Goal: Navigation & Orientation: Find specific page/section

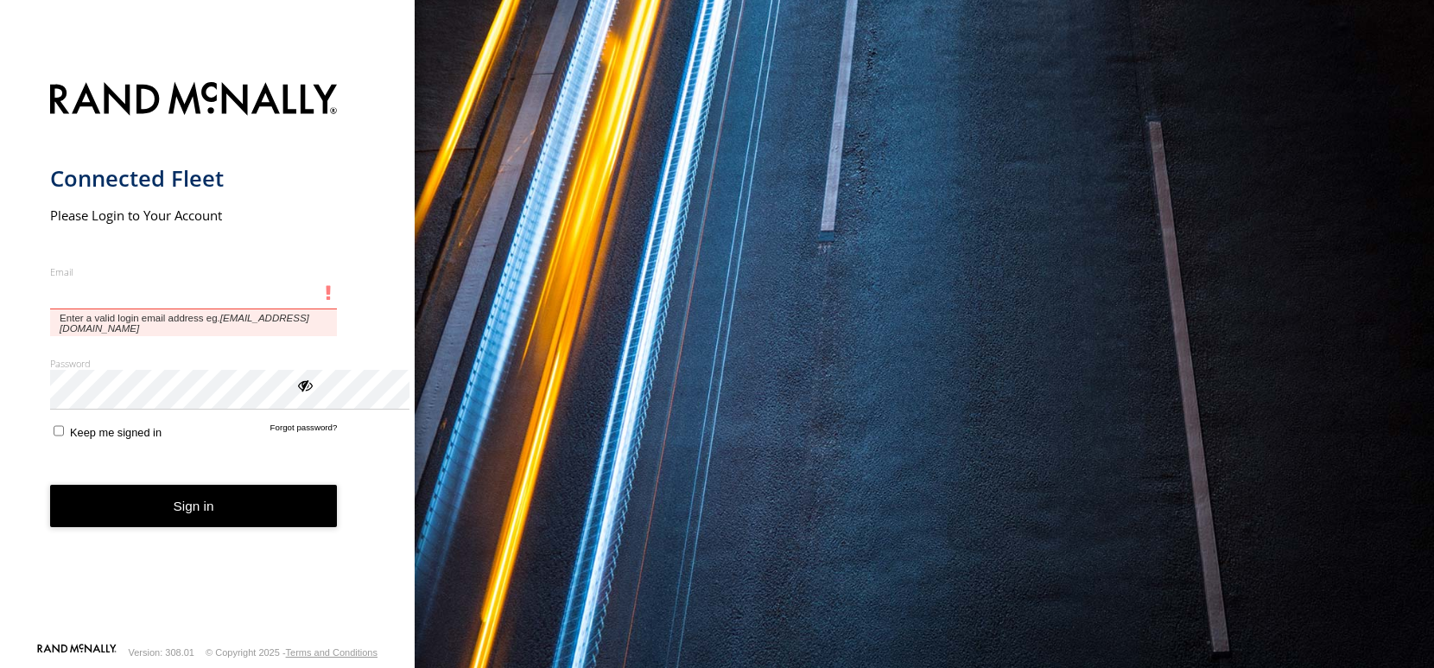
type input "**********"
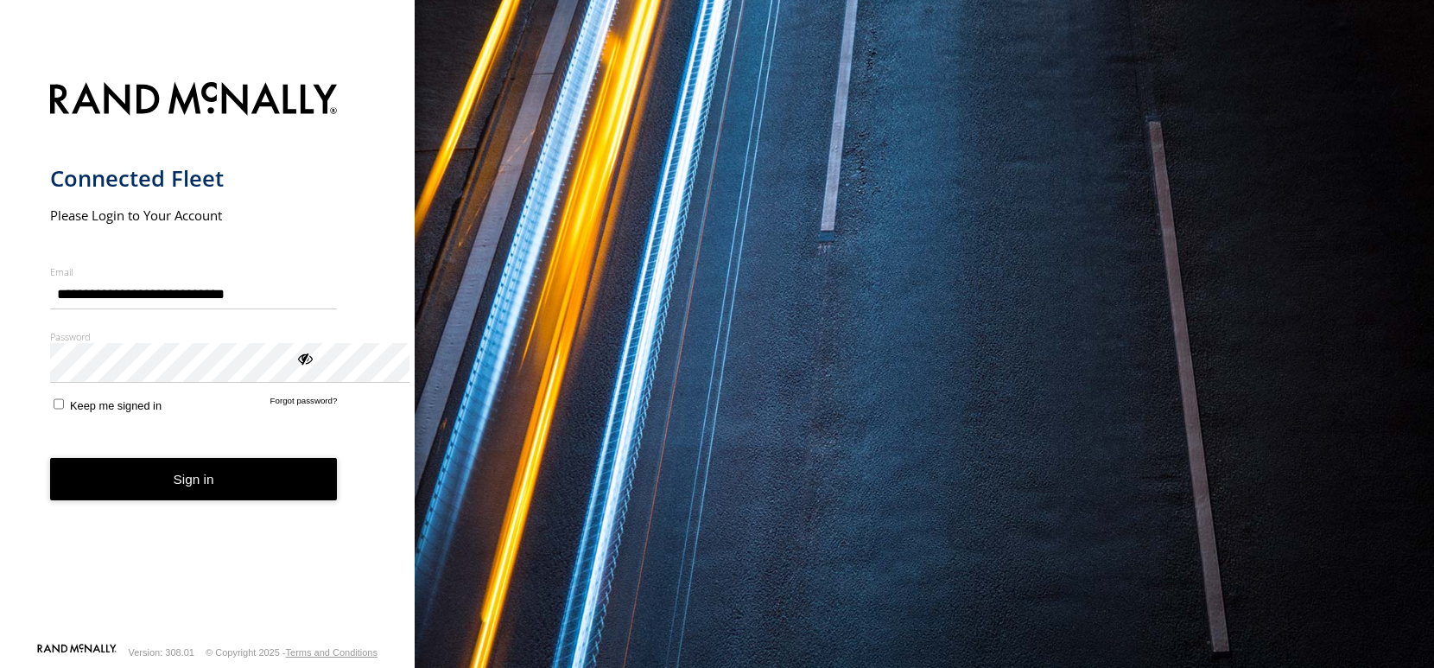
click at [225, 500] on button "Sign in" at bounding box center [194, 479] width 288 height 42
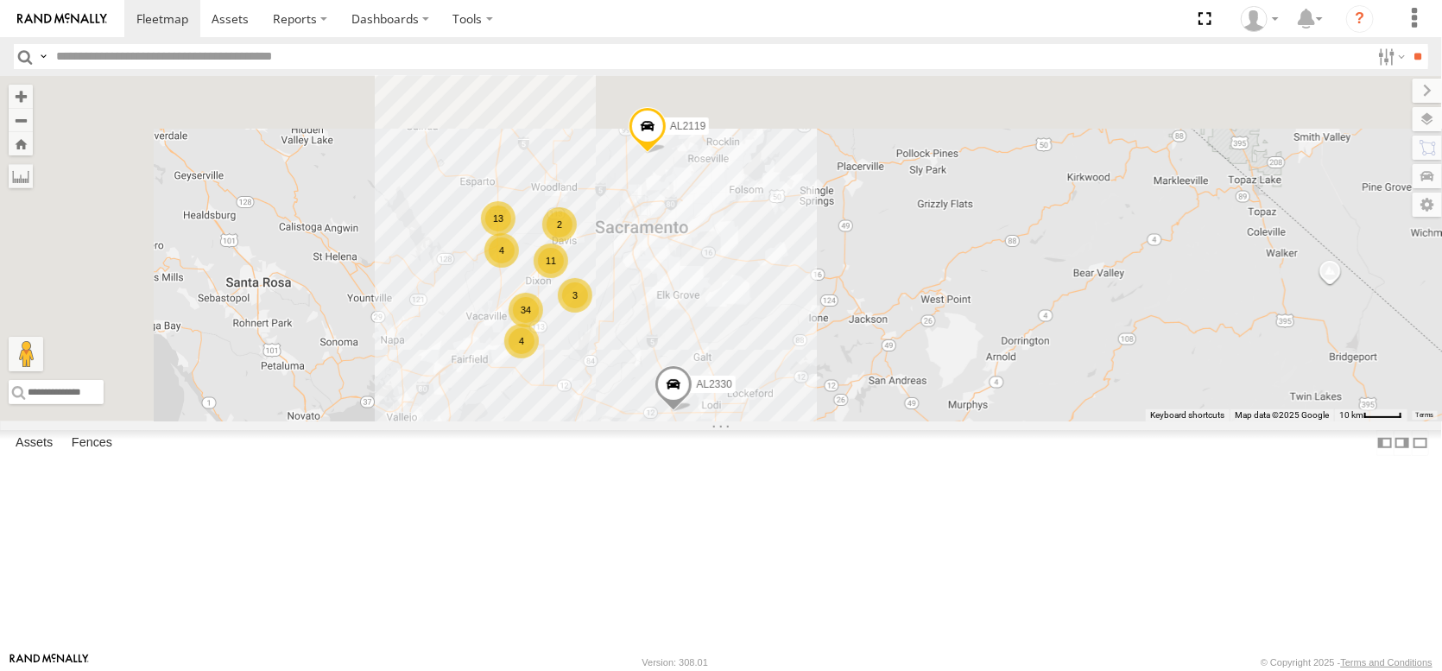
drag, startPoint x: 783, startPoint y: 200, endPoint x: 827, endPoint y: 459, distance: 262.0
click at [827, 421] on div "FRONTLOADER JD344H AL2330 AL2344 AL2367 AL2119 2 9 4 13 34 3 11 2 4" at bounding box center [721, 248] width 1442 height 345
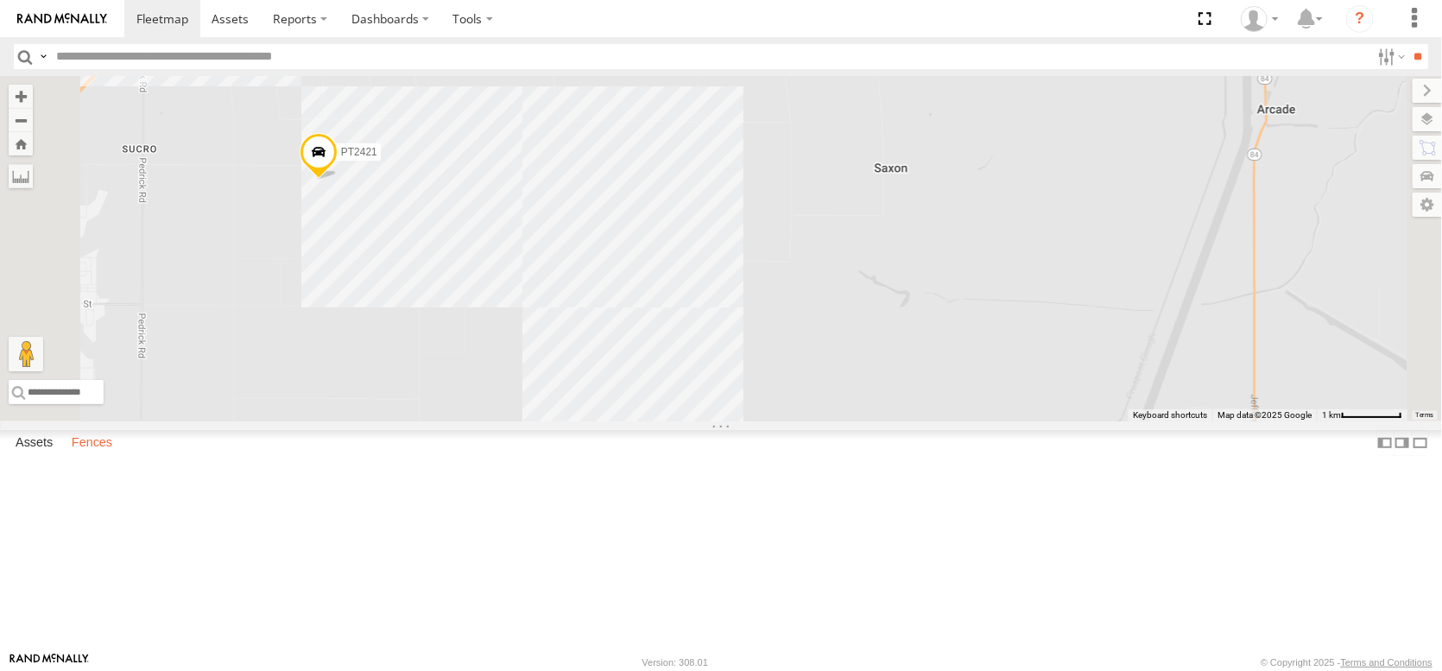
click at [121, 455] on label "Fences" at bounding box center [92, 443] width 58 height 24
click at [0, 0] on div "[PERSON_NAME] & Shelling" at bounding box center [0, 0] width 0 height 0
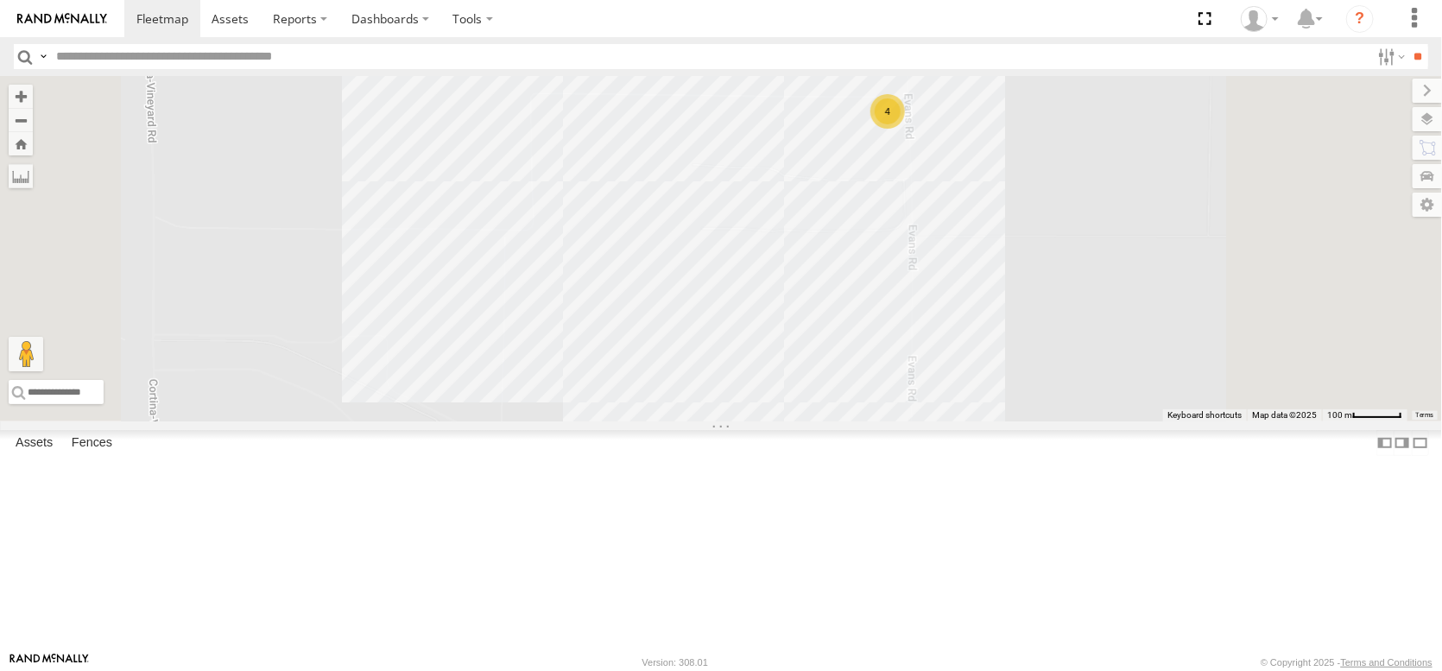
scroll to position [950, 0]
click at [0, 0] on div "POMONA FARMS [PERSON_NAME], [GEOGRAPHIC_DATA]. 95620" at bounding box center [0, 0] width 0 height 0
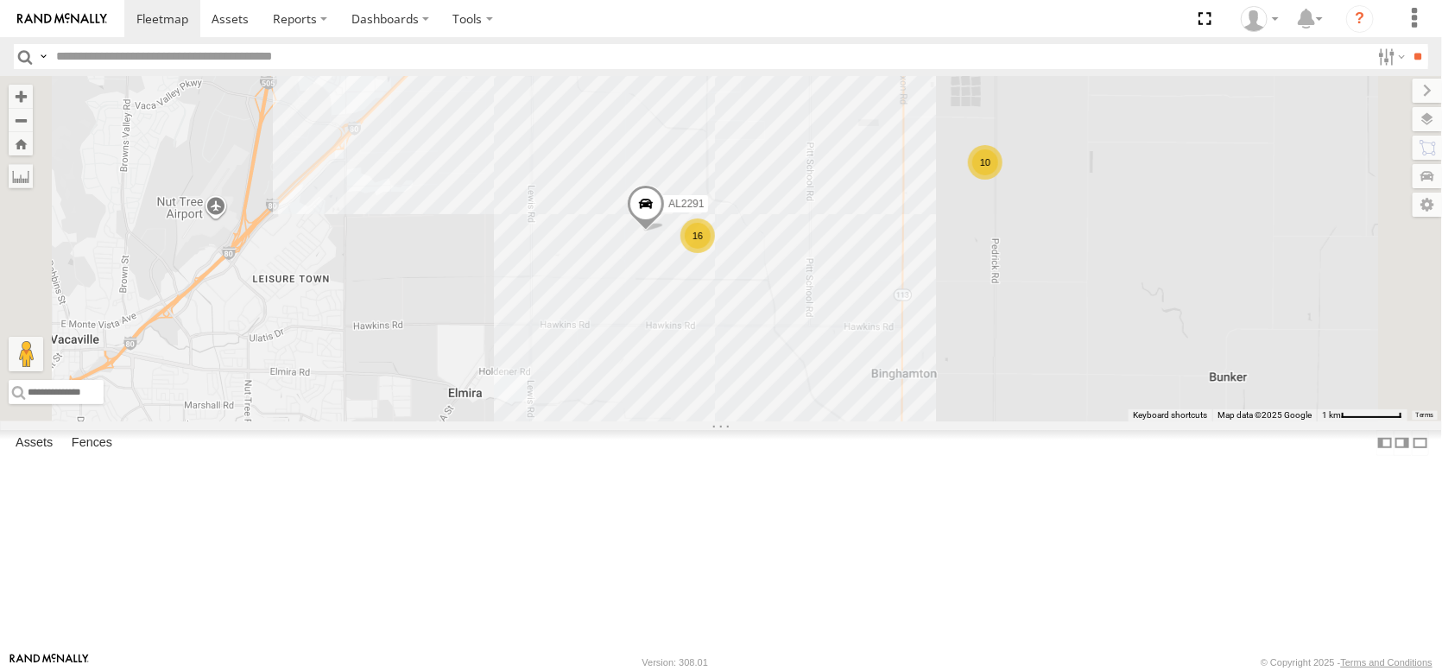
click at [504, 45] on span at bounding box center [485, 21] width 38 height 47
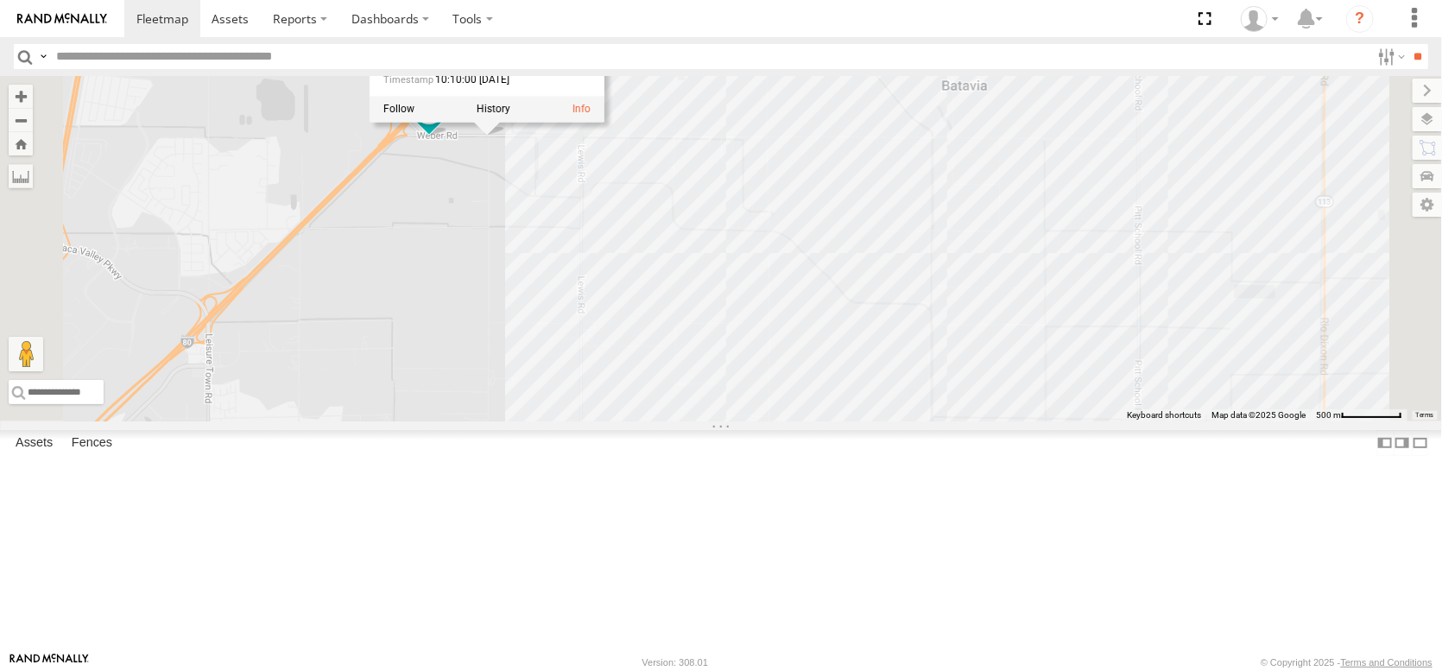
drag, startPoint x: 675, startPoint y: 299, endPoint x: 644, endPoint y: 593, distance: 296.2
click at [644, 421] on div "AL2286 AL2381 AL2363 AL2312 AL2278 AL2310 AL2295 AL2291 AL2288 AL2295 Almond Tr…" at bounding box center [721, 248] width 1442 height 345
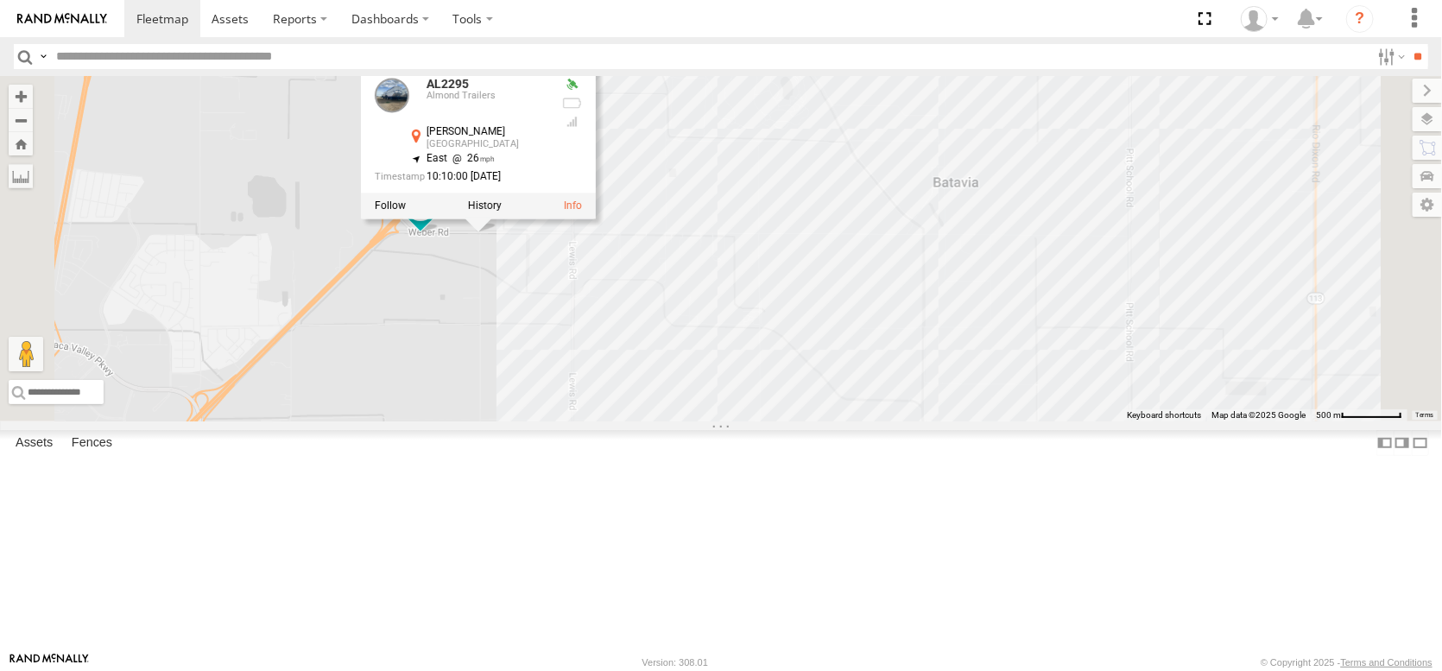
click at [440, 233] on span at bounding box center [421, 210] width 38 height 47
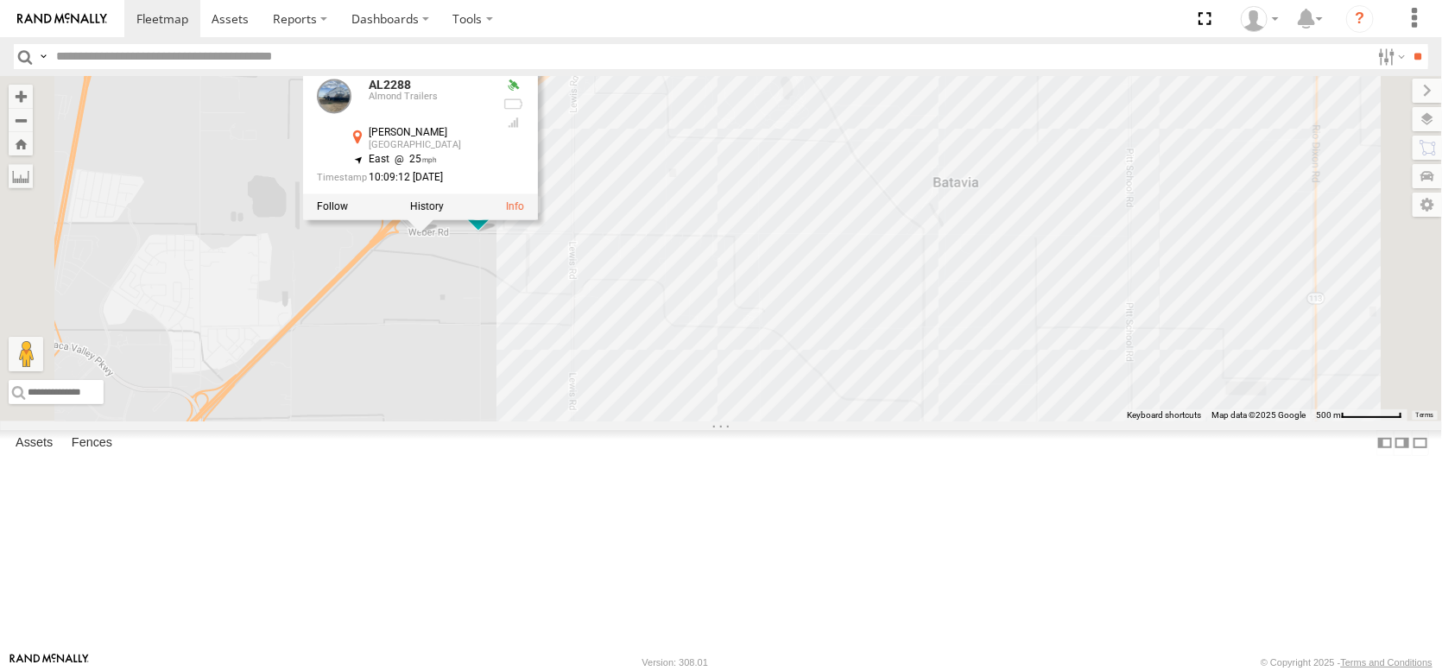
click at [656, 421] on div "AL2286 AL2381 AL2363 AL2312 AL2278 AL2310 AL2295 AL2291 AL2288 14 2 AL2288 Almo…" at bounding box center [721, 248] width 1442 height 345
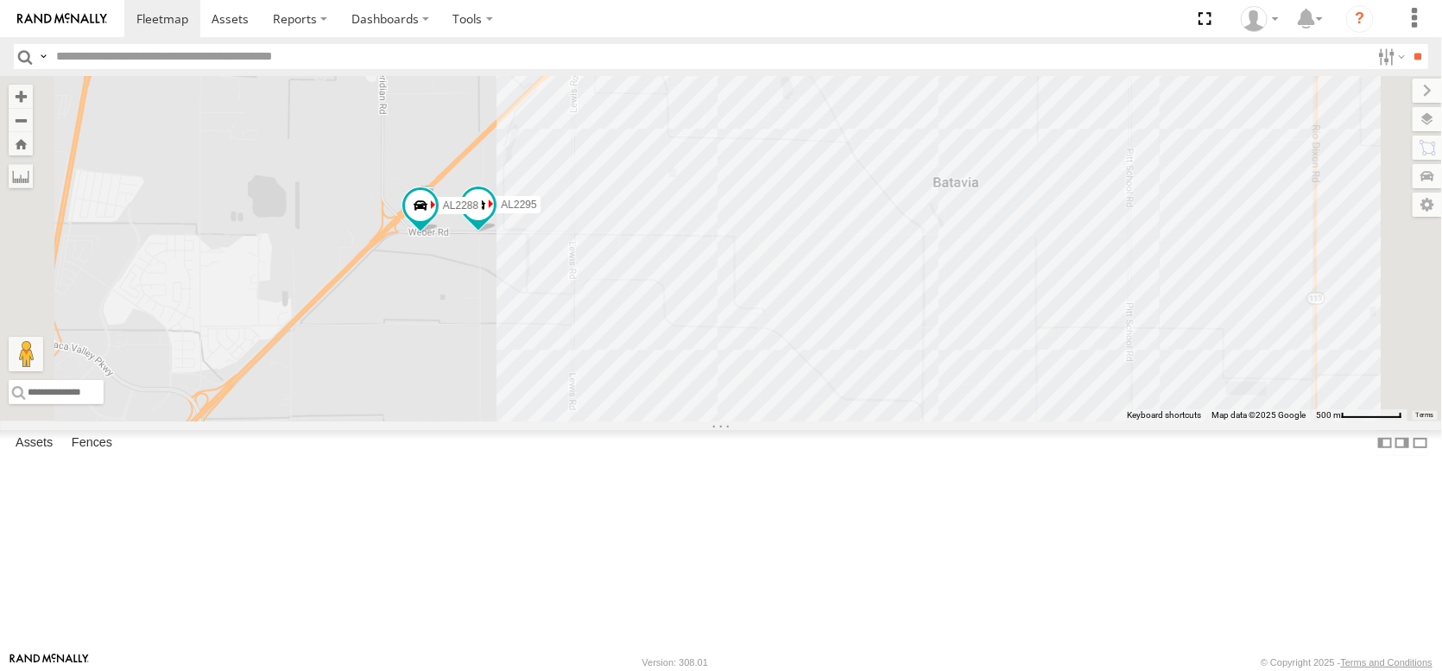
scroll to position [0, 0]
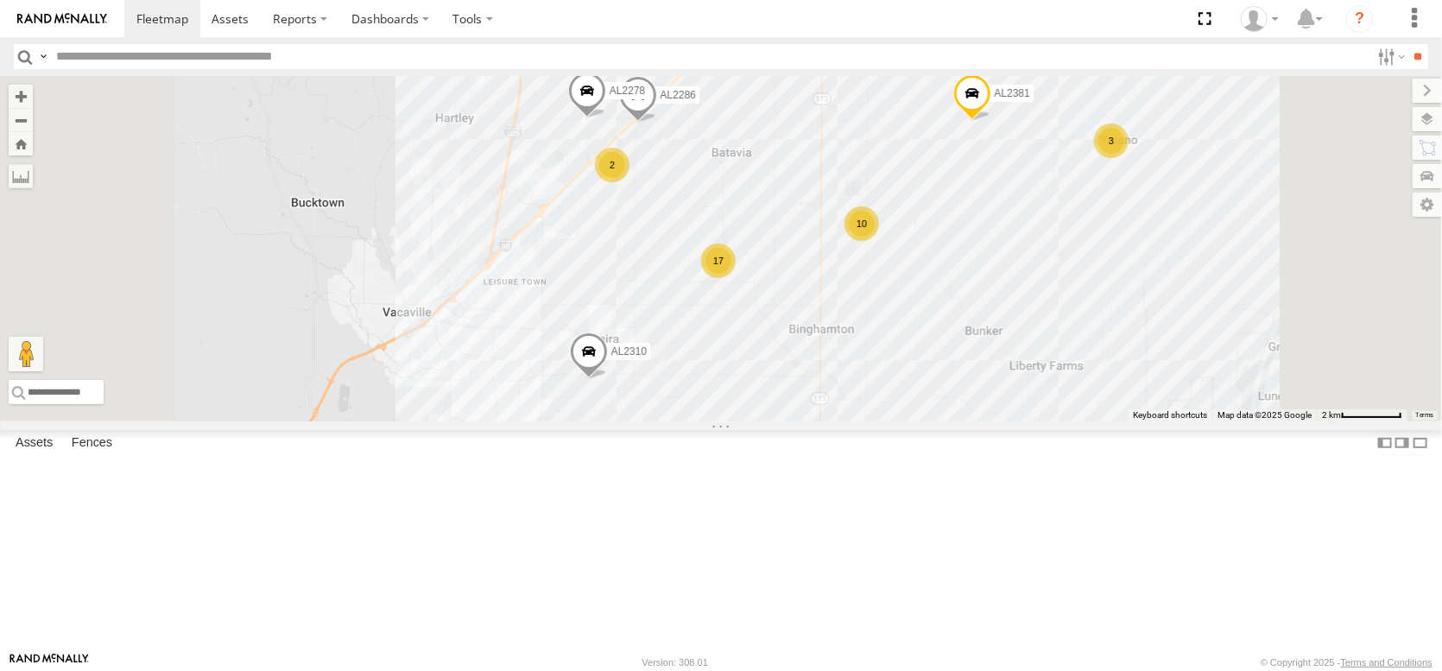
click at [606, 118] on span at bounding box center [587, 95] width 38 height 47
click at [657, 123] on span at bounding box center [638, 99] width 38 height 47
click at [732, 281] on div "17 2 10 3 4 AL2286 AL2381 AL2363 AL2312 AL2278 AL2310 AL2286 Almond Trailers Mi…" at bounding box center [721, 248] width 1442 height 345
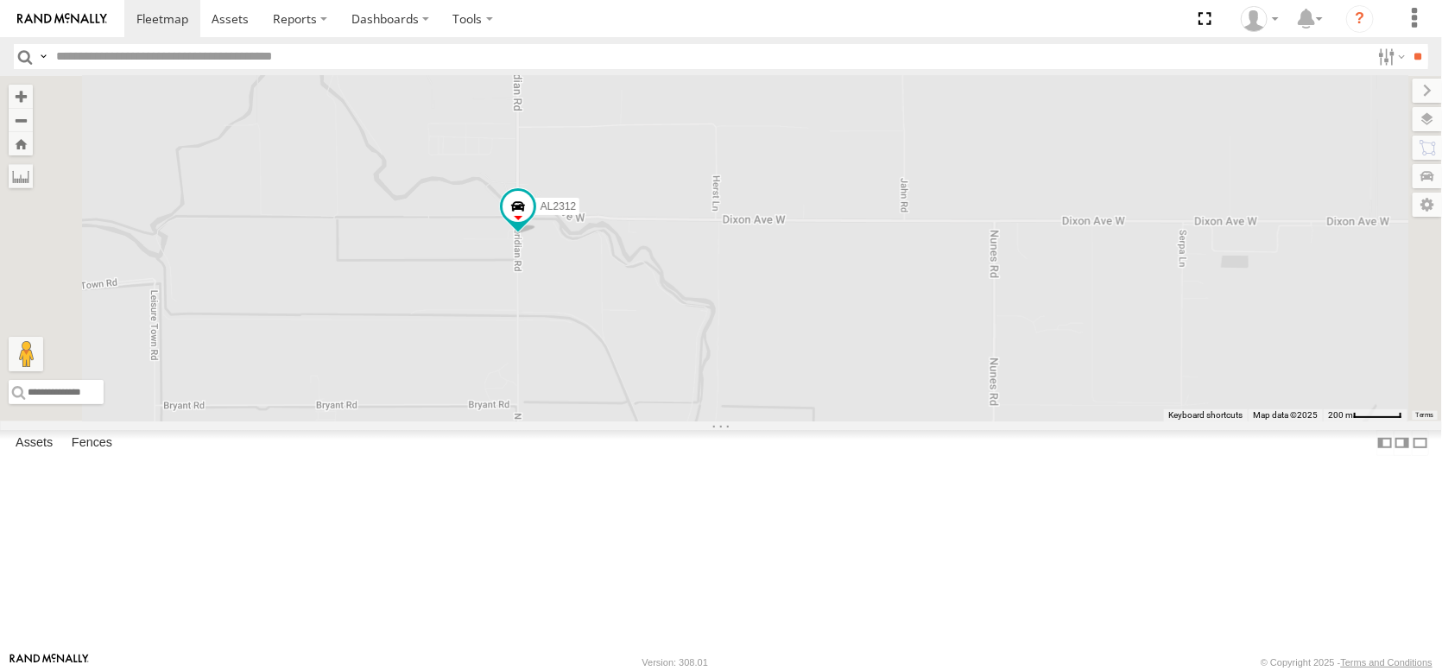
drag, startPoint x: 803, startPoint y: 189, endPoint x: 776, endPoint y: 491, distance: 303.6
click at [776, 421] on div "AL2286 AL2381 AL2363 AL2312 AL2278 AL2310 AL2295 AL2291 AL2288" at bounding box center [721, 248] width 1442 height 345
click at [534, 228] on span at bounding box center [518, 212] width 31 height 31
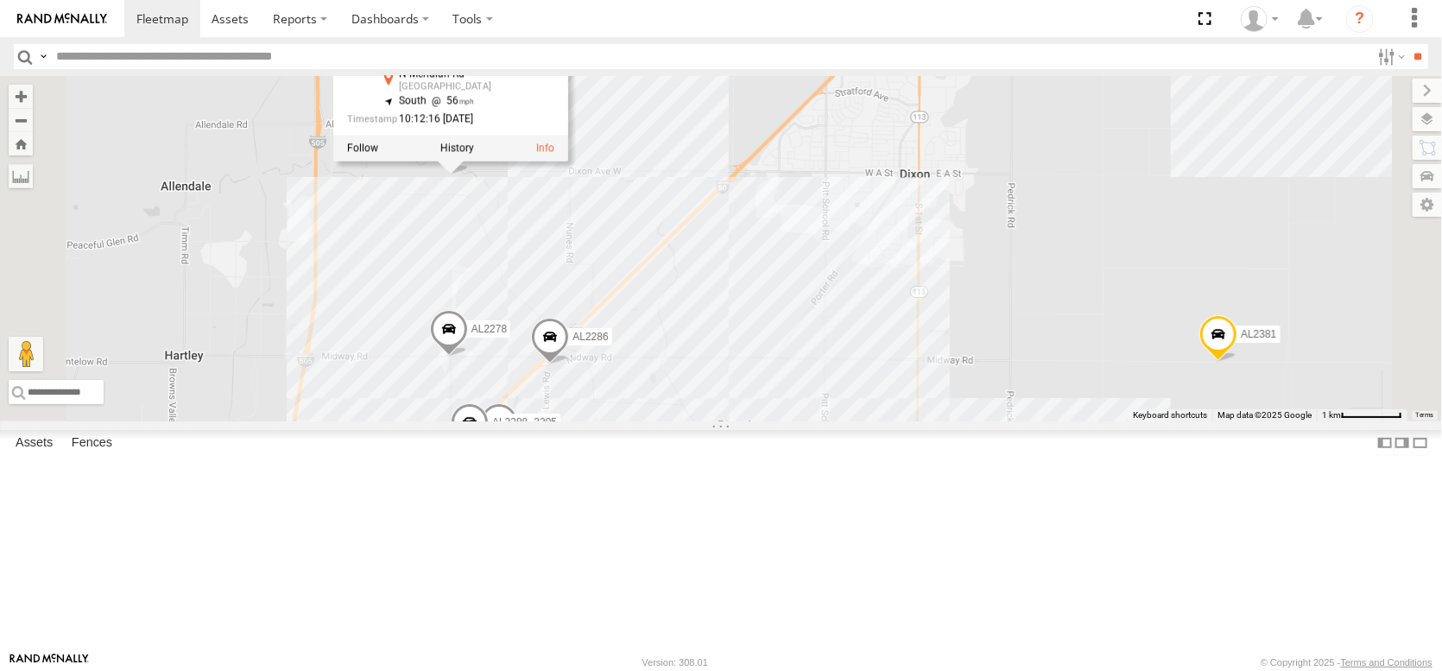
drag, startPoint x: 648, startPoint y: 459, endPoint x: 585, endPoint y: 333, distance: 141.8
click at [586, 335] on div "AL2286 AL2381 AL2363 AL2312 AL2278 PT2421 AL2310 AL2295 AL2291 AL2288 AL2312 Al…" at bounding box center [721, 248] width 1442 height 345
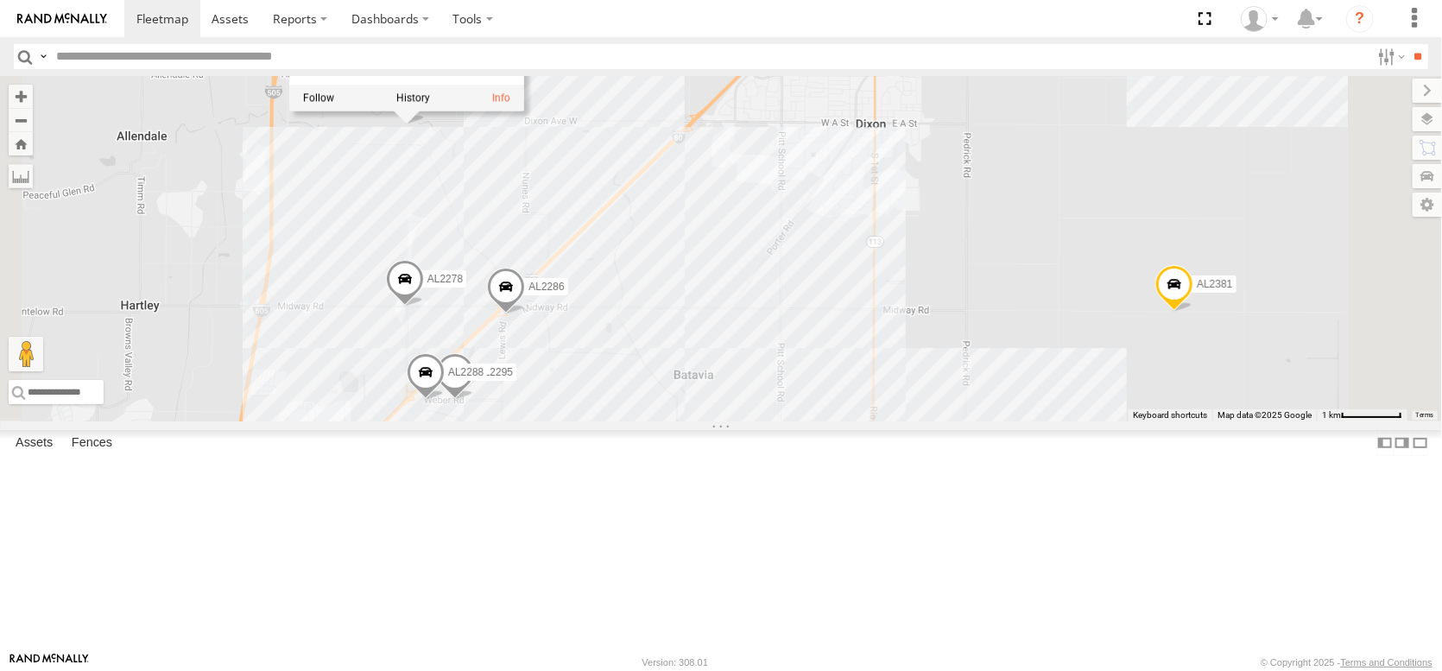
click at [0, 0] on div "[PERSON_NAME][GEOGRAPHIC_DATA][PERSON_NAME]" at bounding box center [0, 0] width 0 height 0
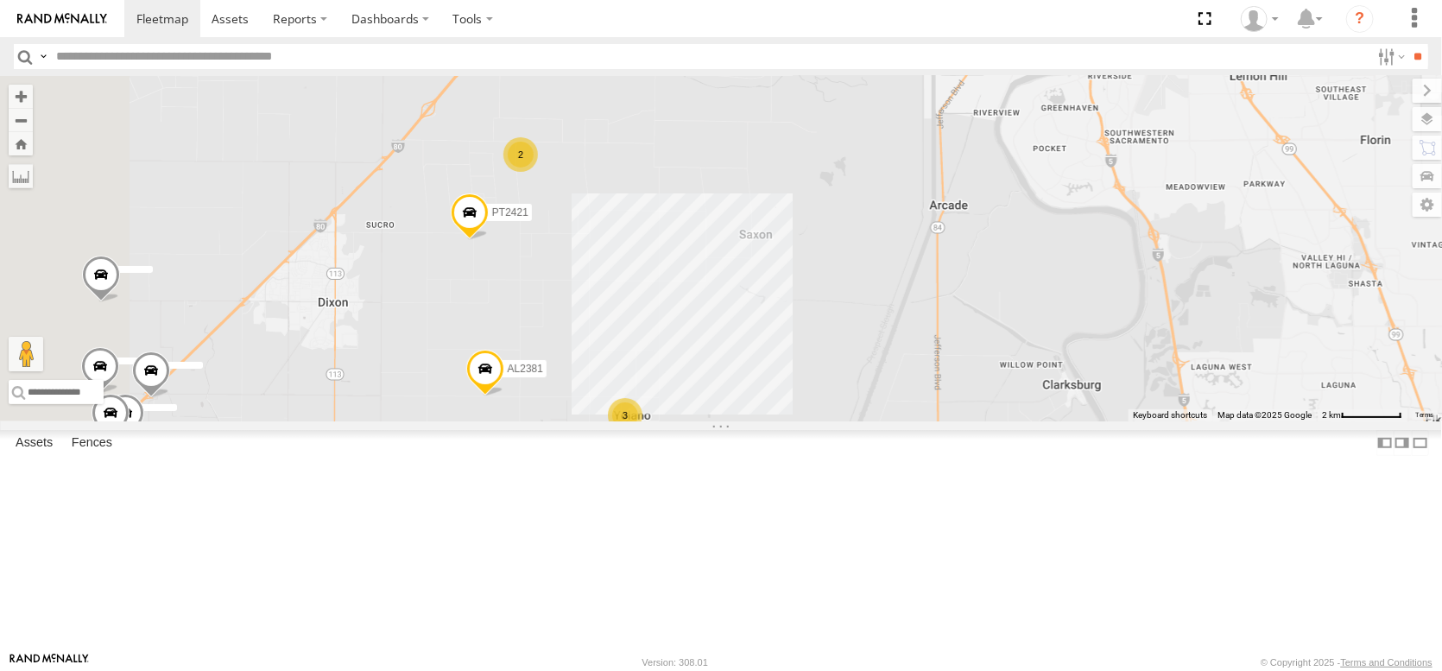
drag, startPoint x: 558, startPoint y: 357, endPoint x: 824, endPoint y: 334, distance: 267.0
click at [824, 334] on div "AL2381 PT2421 3 2" at bounding box center [721, 248] width 1442 height 345
click at [0, 0] on div "DHILLON FARMS RD 104 DIXON CA DHILLON FARMS RD 104 DIXON CA" at bounding box center [0, 0] width 0 height 0
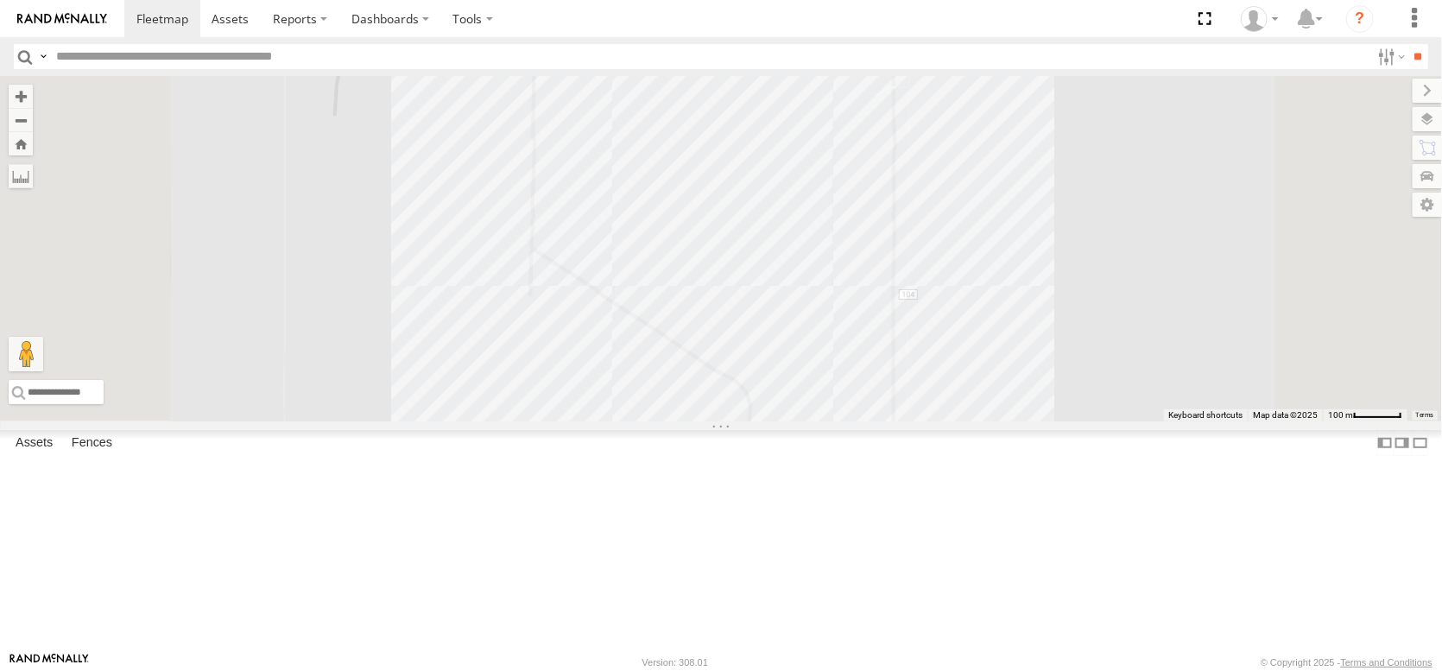
click at [1058, 421] on div at bounding box center [721, 248] width 1442 height 345
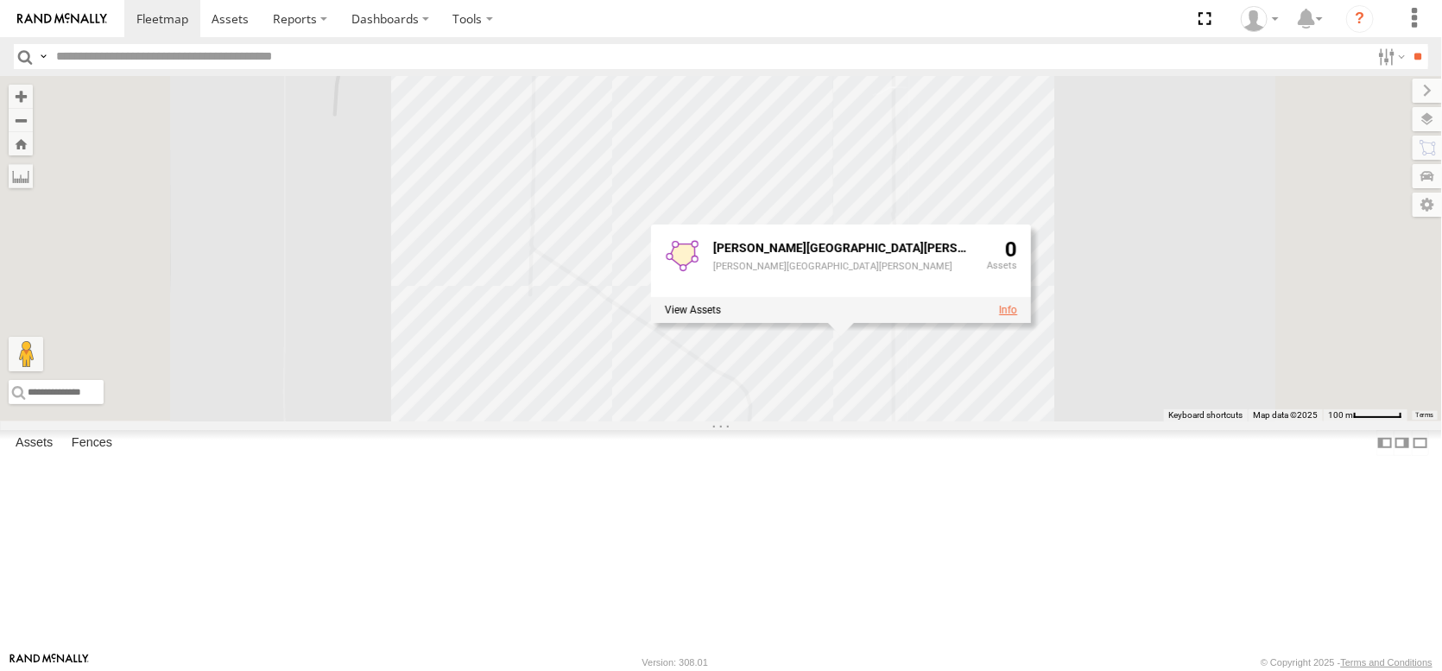
click at [1017, 316] on link at bounding box center [1008, 310] width 18 height 12
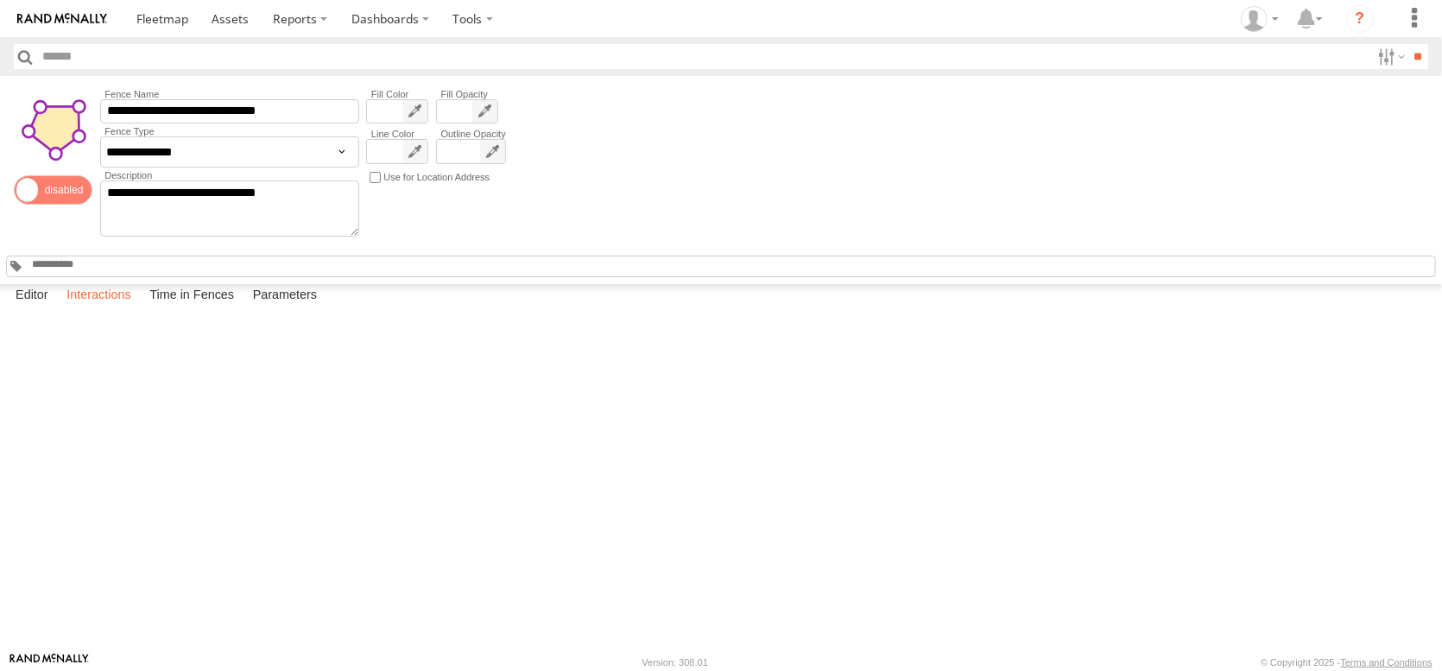
click at [127, 308] on label "Interactions" at bounding box center [99, 296] width 82 height 24
click at [188, 25] on span at bounding box center [162, 18] width 52 height 16
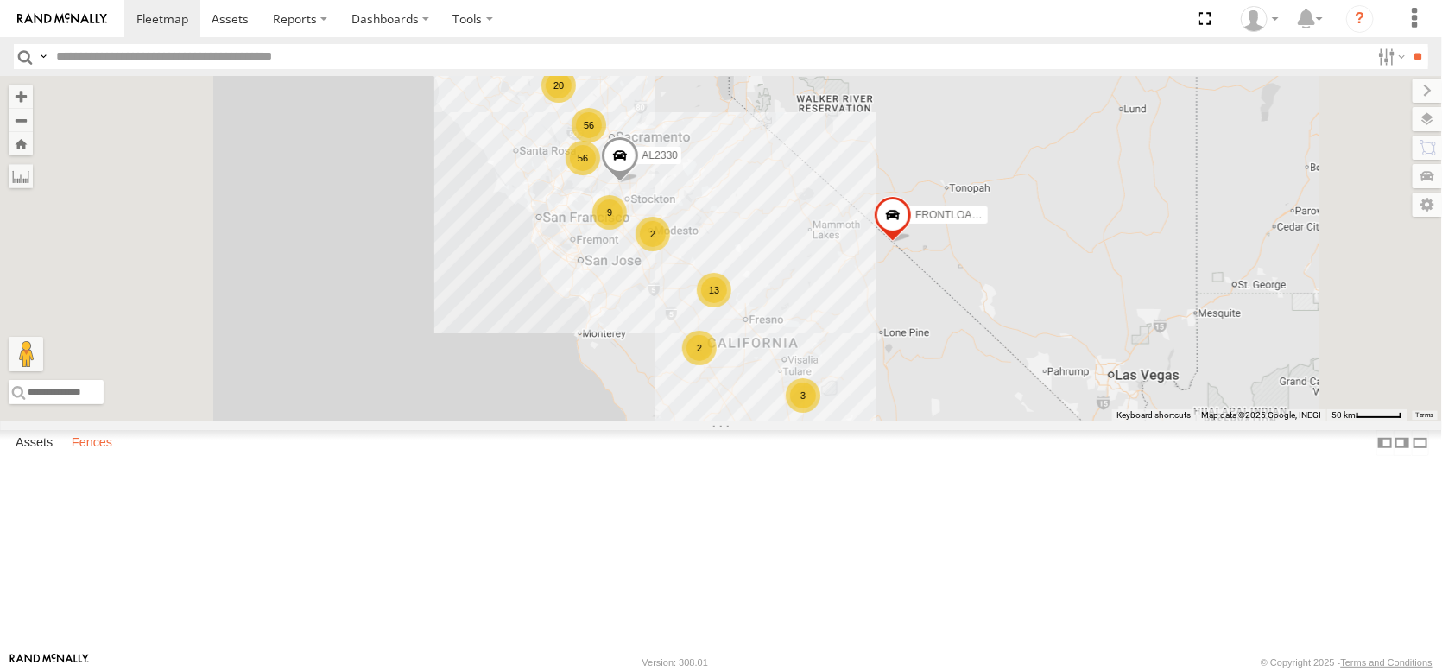
click at [109, 455] on label "Fences" at bounding box center [92, 443] width 58 height 24
click at [0, 0] on div "[PERSON_NAME] HILLS HULLING" at bounding box center [0, 0] width 0 height 0
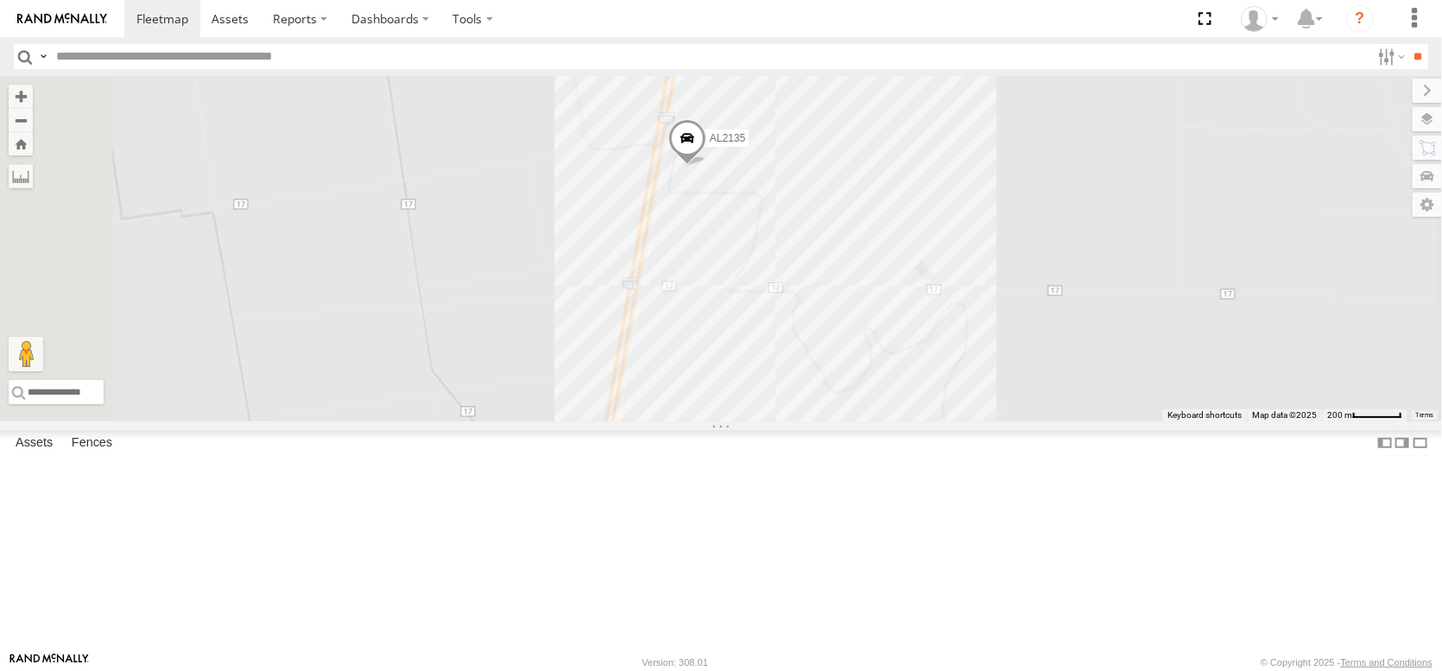
click at [707, 167] on span at bounding box center [687, 143] width 38 height 47
click at [54, 455] on label "Assets" at bounding box center [34, 443] width 54 height 24
click at [0, 0] on span "Asset" at bounding box center [0, 0] width 0 height 0
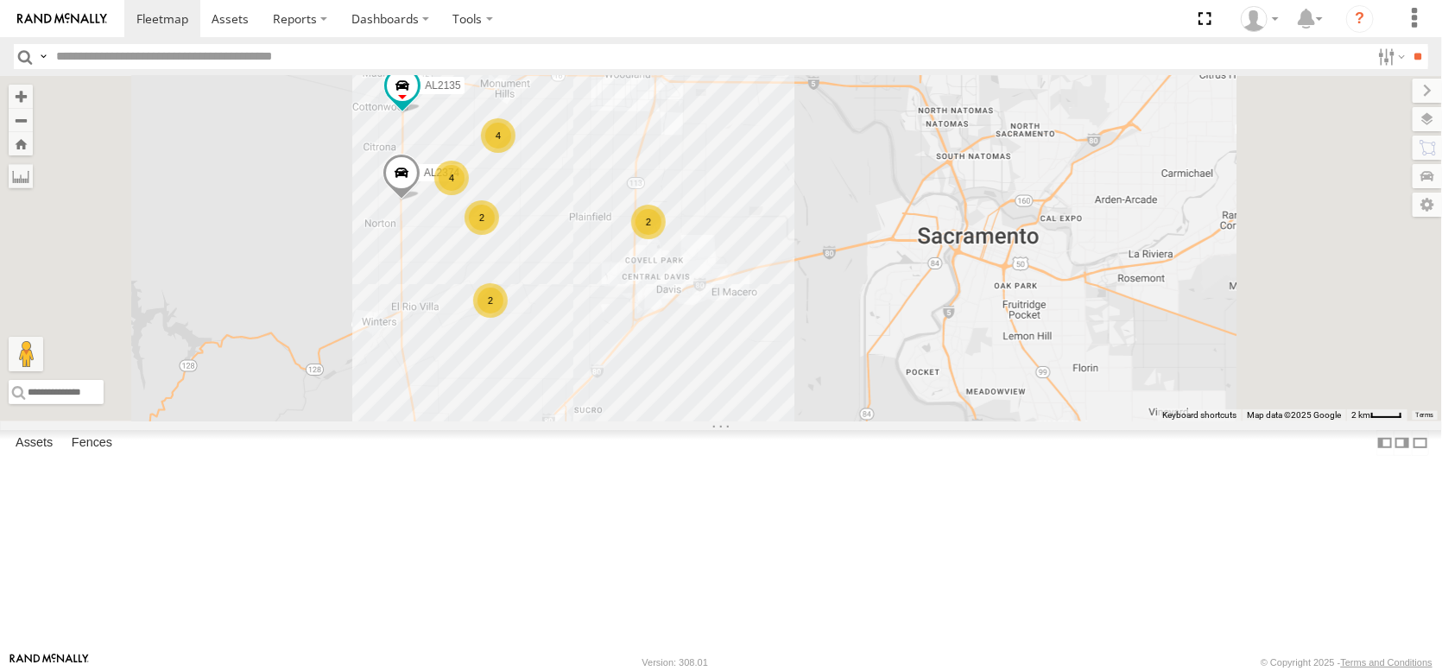
drag, startPoint x: 806, startPoint y: 430, endPoint x: 760, endPoint y: 247, distance: 188.7
click at [760, 247] on div "2 AL2374 4 2 AL2347 30 4 2 PT2387 AL2135 PT2432 4 PT2424 AL2119" at bounding box center [721, 248] width 1442 height 345
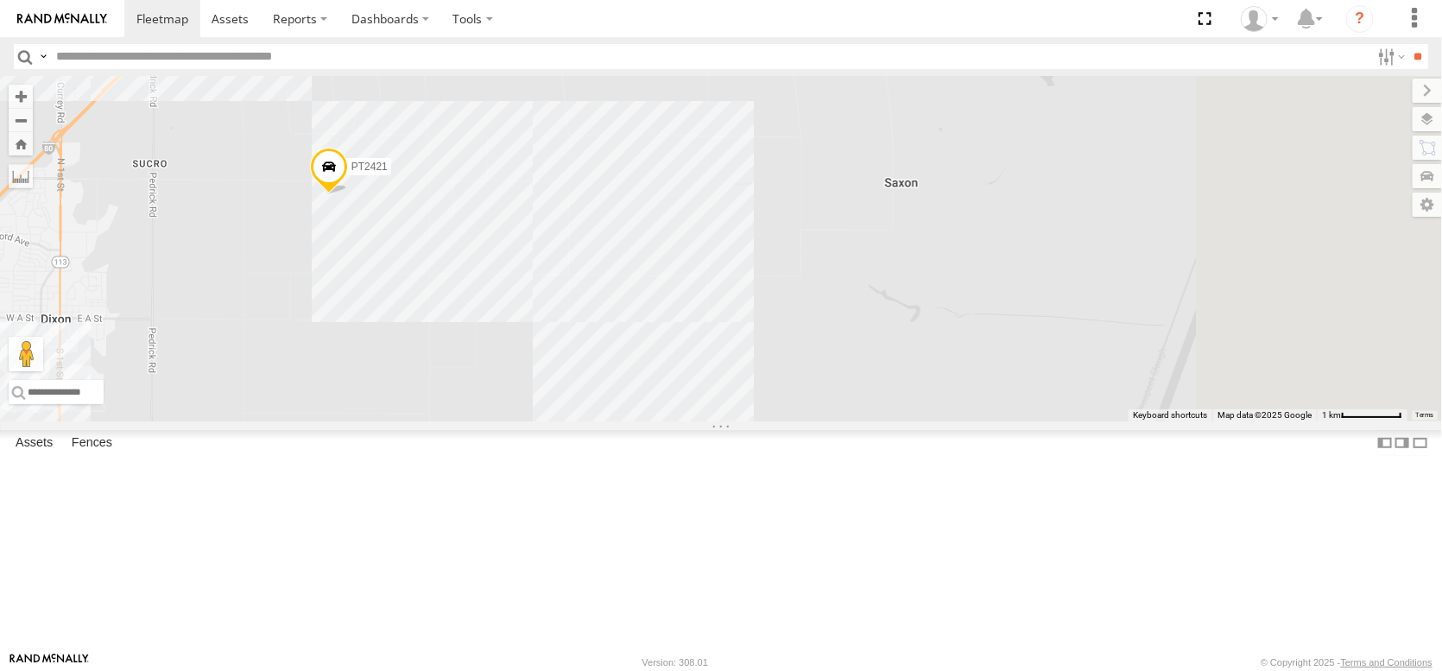
drag, startPoint x: 674, startPoint y: 331, endPoint x: 373, endPoint y: 356, distance: 301.6
click at [373, 356] on main "← Move left → Move right ↑ Move up ↓ Move down + Zoom in - Zoom out Home Jump l…" at bounding box center [721, 364] width 1442 height 576
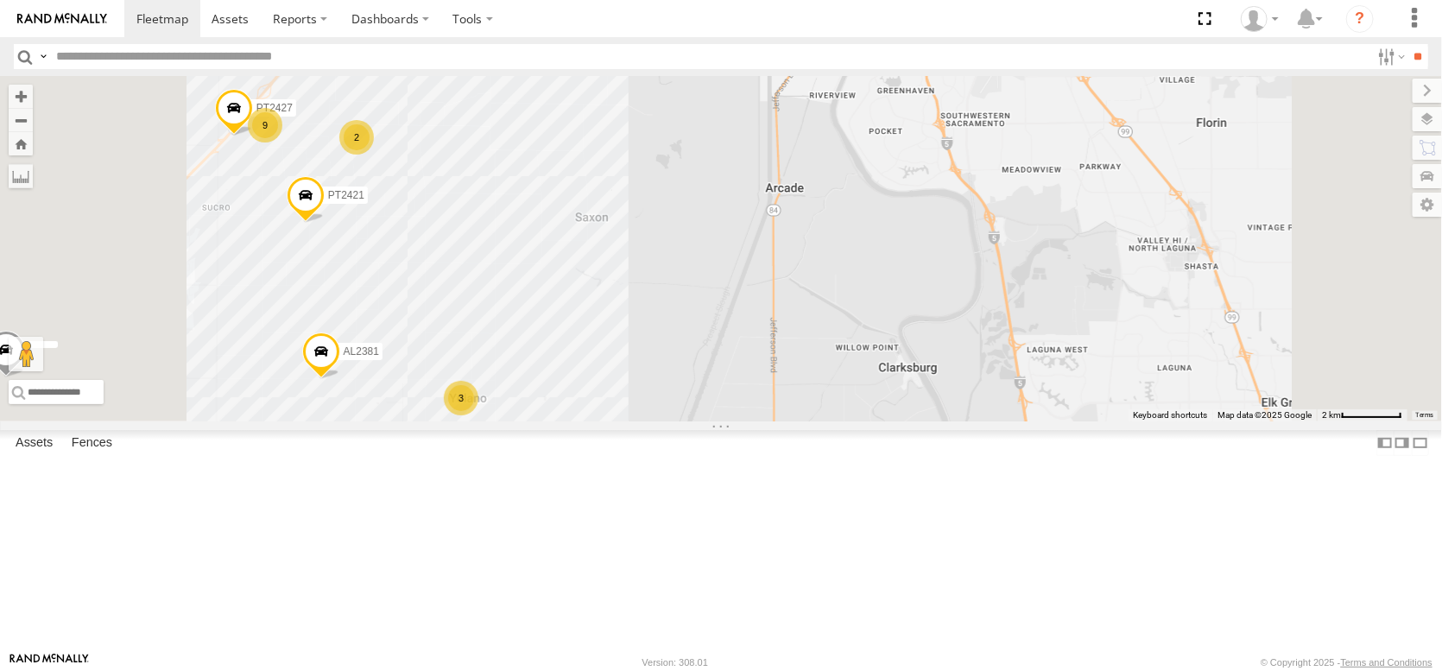
click at [374, 155] on div "2" at bounding box center [356, 137] width 35 height 35
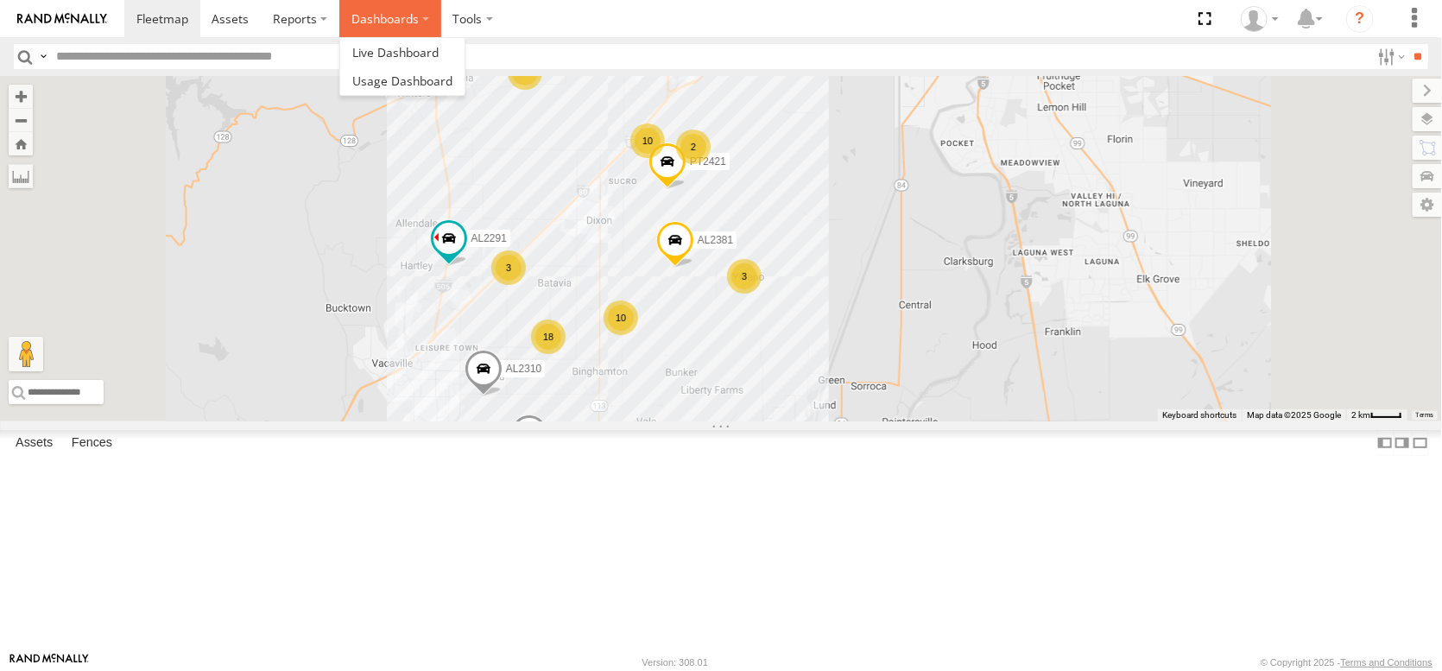
click at [437, 17] on label "Dashboards" at bounding box center [390, 18] width 102 height 37
click at [439, 56] on span at bounding box center [395, 52] width 86 height 16
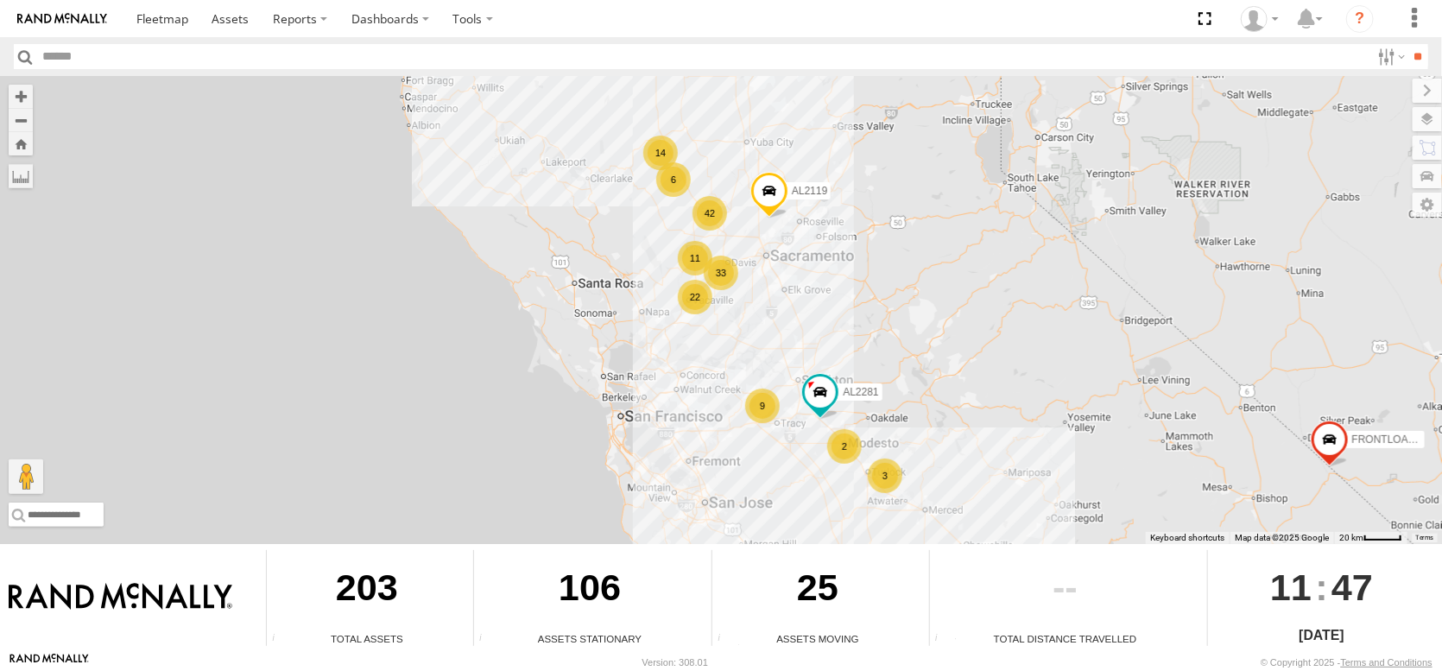
drag, startPoint x: 689, startPoint y: 231, endPoint x: 796, endPoint y: 314, distance: 136.0
click at [798, 314] on div "FRONTLOADER JD344H 14 6 9 33 9 3 22 11 42 2 AL2281 AL2119" at bounding box center [721, 310] width 1442 height 468
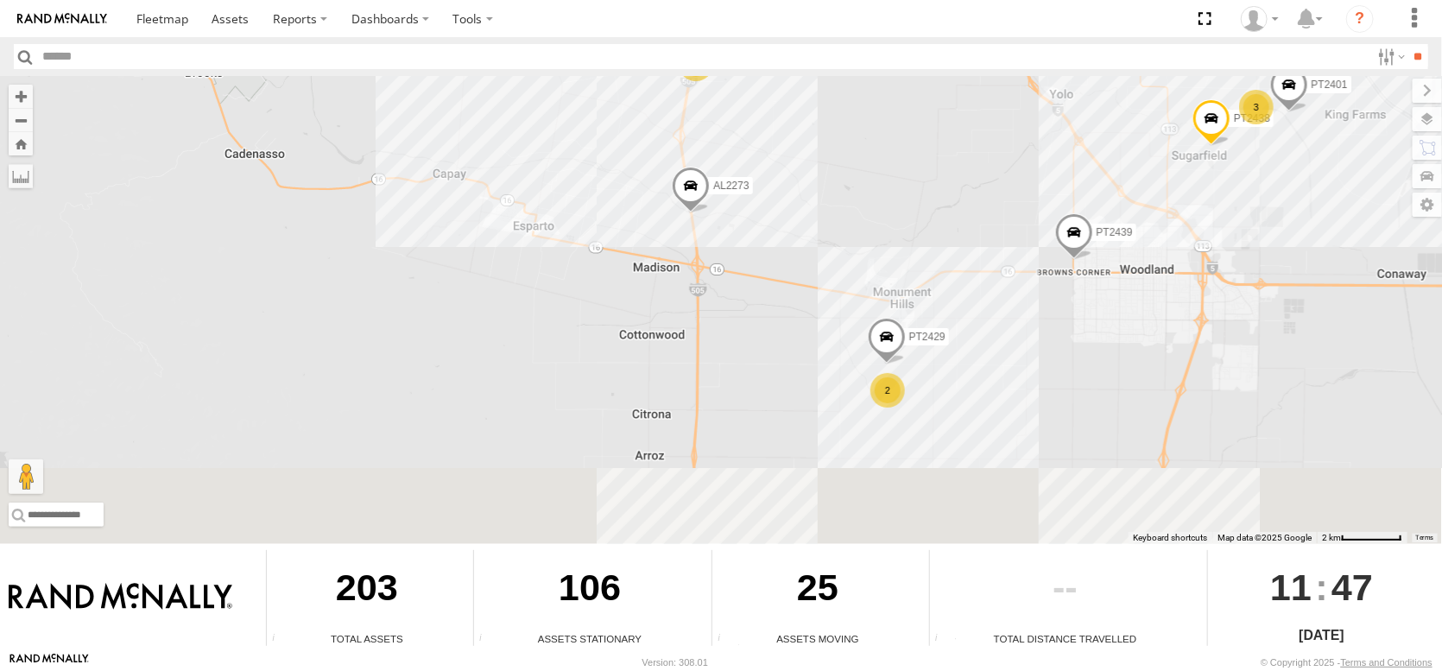
drag, startPoint x: 797, startPoint y: 212, endPoint x: 962, endPoint y: 45, distance: 235.1
click at [962, 45] on body "?" at bounding box center [721, 335] width 1442 height 671
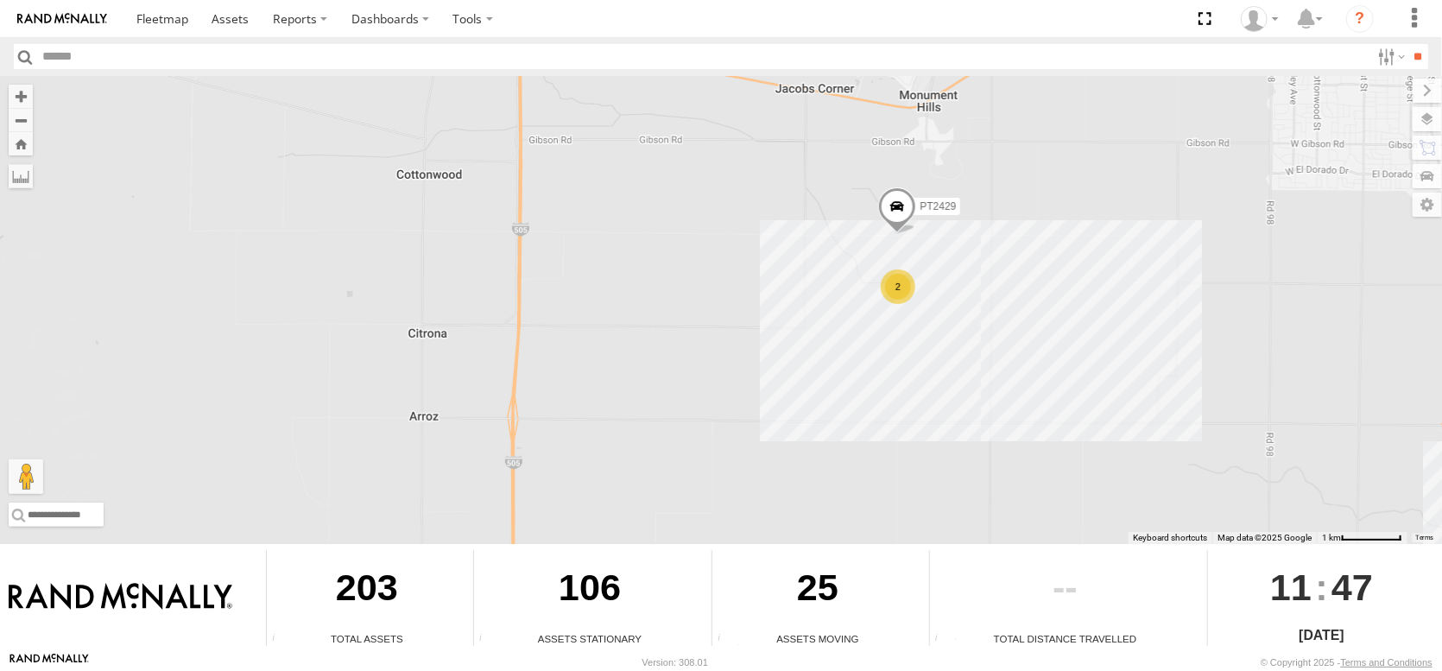
drag, startPoint x: 953, startPoint y: 345, endPoint x: 989, endPoint y: 216, distance: 133.7
click at [989, 216] on div "FRONTLOADER JD344H AL2281 AL2119 AL2273 PT2439 PT2438 PT2429 PT2401 2" at bounding box center [721, 310] width 1442 height 468
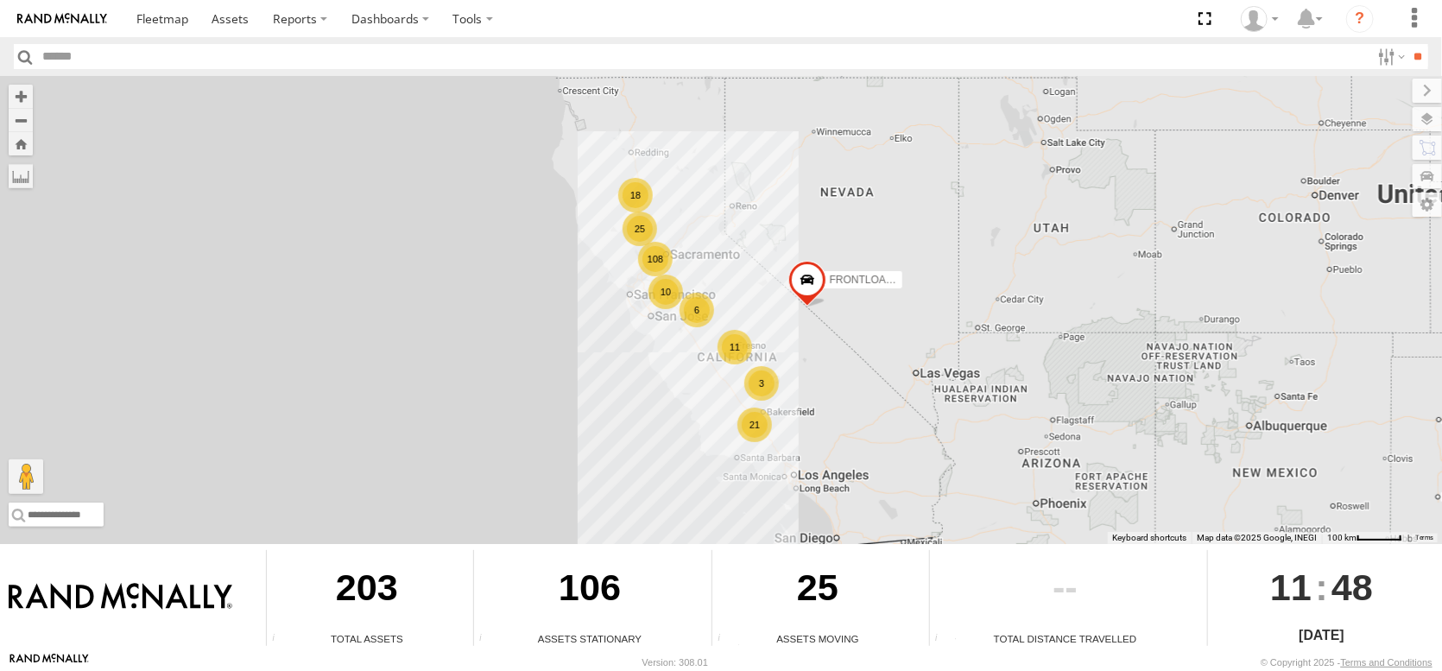
click at [1427, 155] on label at bounding box center [1427, 148] width 29 height 24
click at [1083, 169] on div "25 10 108 21 11 18 6 FRONTLOADER JD344H 3" at bounding box center [721, 310] width 1442 height 468
click at [1379, 131] on label at bounding box center [1410, 119] width 63 height 24
click at [0, 0] on span "Basemaps" at bounding box center [0, 0] width 0 height 0
click at [0, 0] on span "Satellite + Roadmap" at bounding box center [0, 0] width 0 height 0
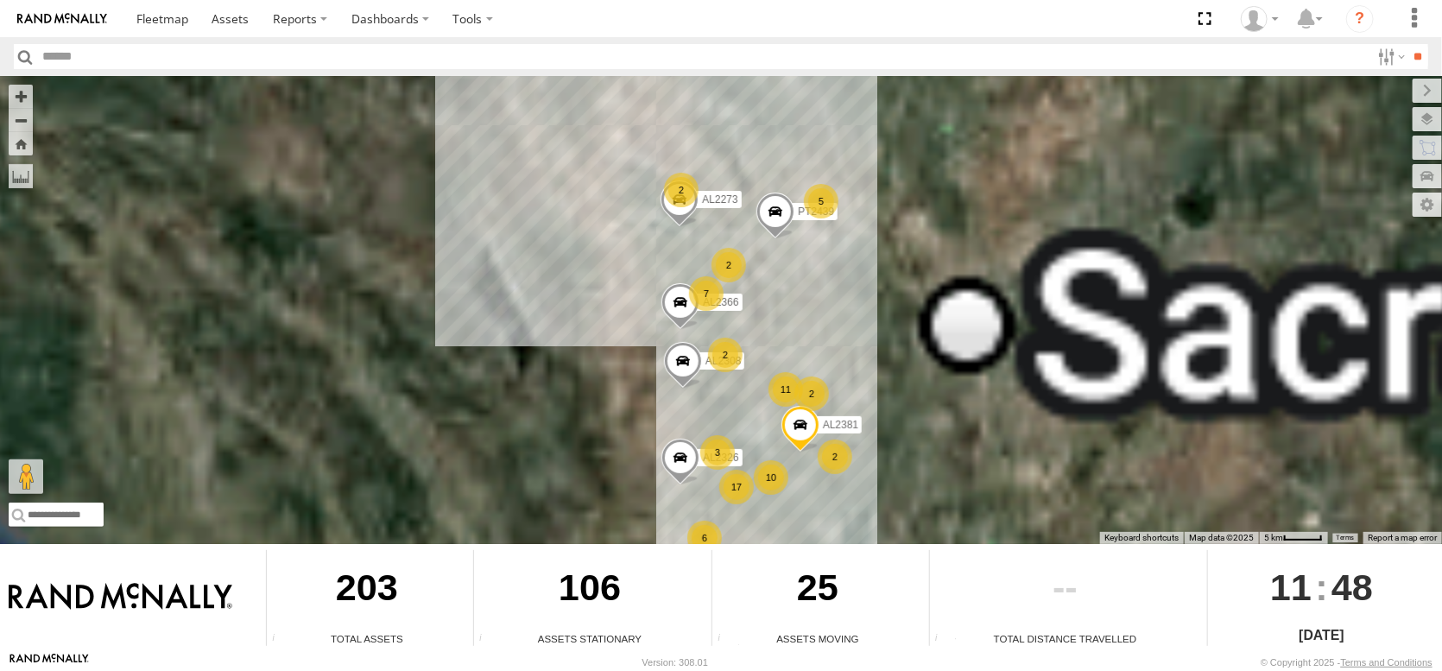
drag, startPoint x: 631, startPoint y: 208, endPoint x: 639, endPoint y: 385, distance: 177.2
click at [639, 389] on div "FRONTLOADER JD344H 11 7 17 AL2326 AL2366 10 2 6 5 2 3 2 AL2381 2 AL2273 AL2308 …" at bounding box center [721, 310] width 1442 height 468
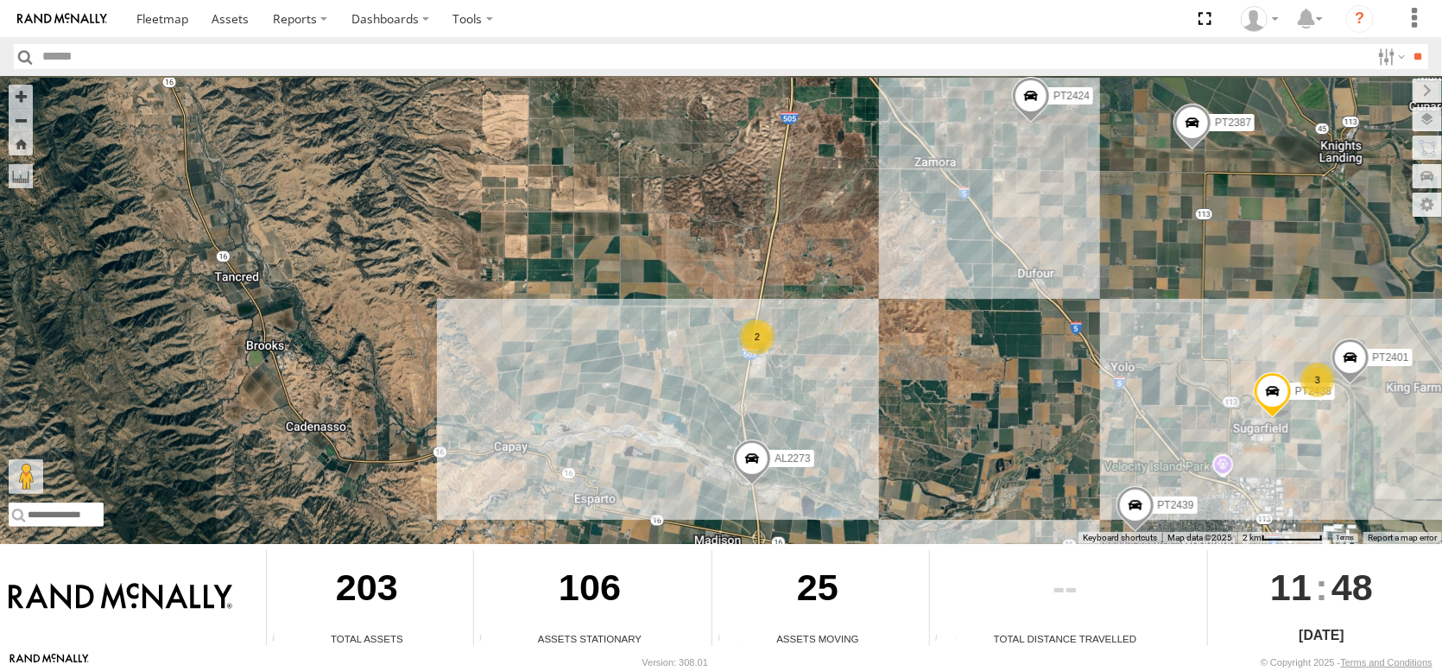
drag, startPoint x: 644, startPoint y: 260, endPoint x: 733, endPoint y: 392, distance: 159.3
click at [733, 392] on div "FRONTLOADER JD344H AL2326 AL2366 AL2381 AL2273 AL2308 PT2439 PT2387 AL2280 AL23…" at bounding box center [721, 310] width 1442 height 468
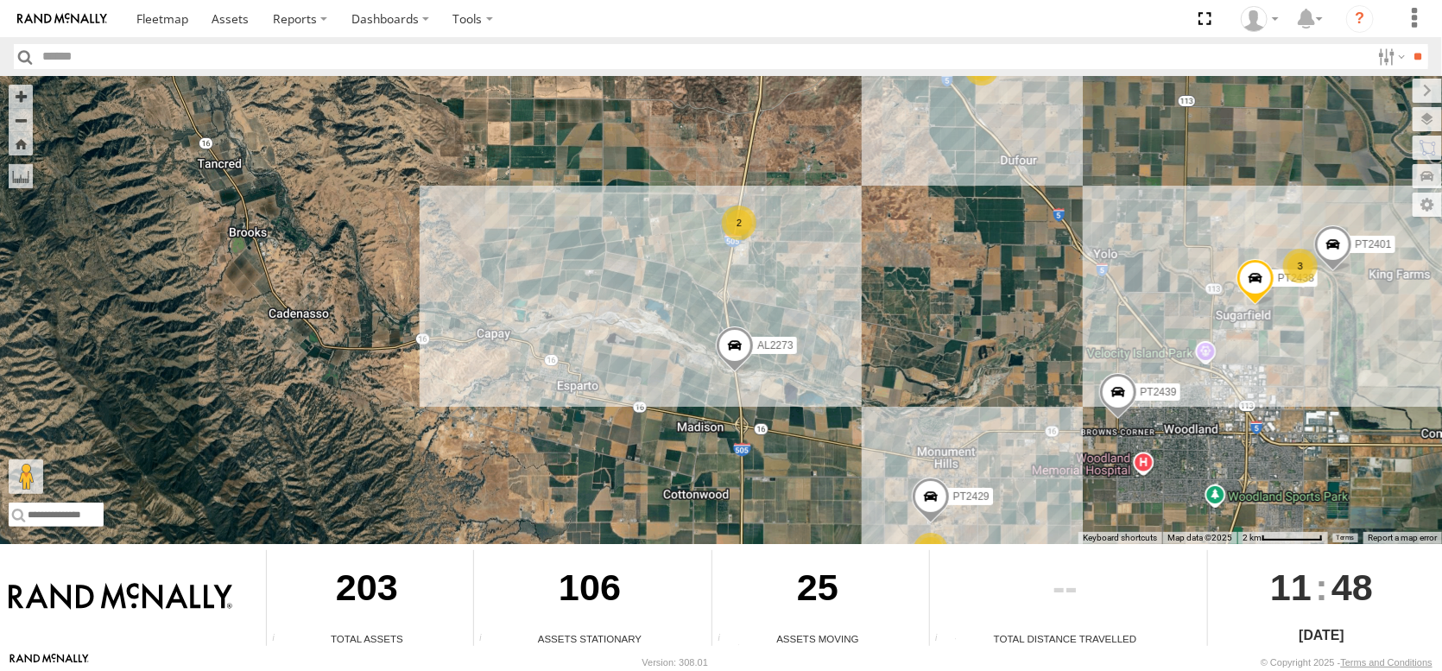
drag, startPoint x: 929, startPoint y: 393, endPoint x: 864, endPoint y: 203, distance: 201.0
click at [864, 206] on div "FRONTLOADER JD344H AL2326 AL2366 AL2381 AL2273 AL2308 PT2439 PT2387 AL2280 AL23…" at bounding box center [721, 310] width 1442 height 468
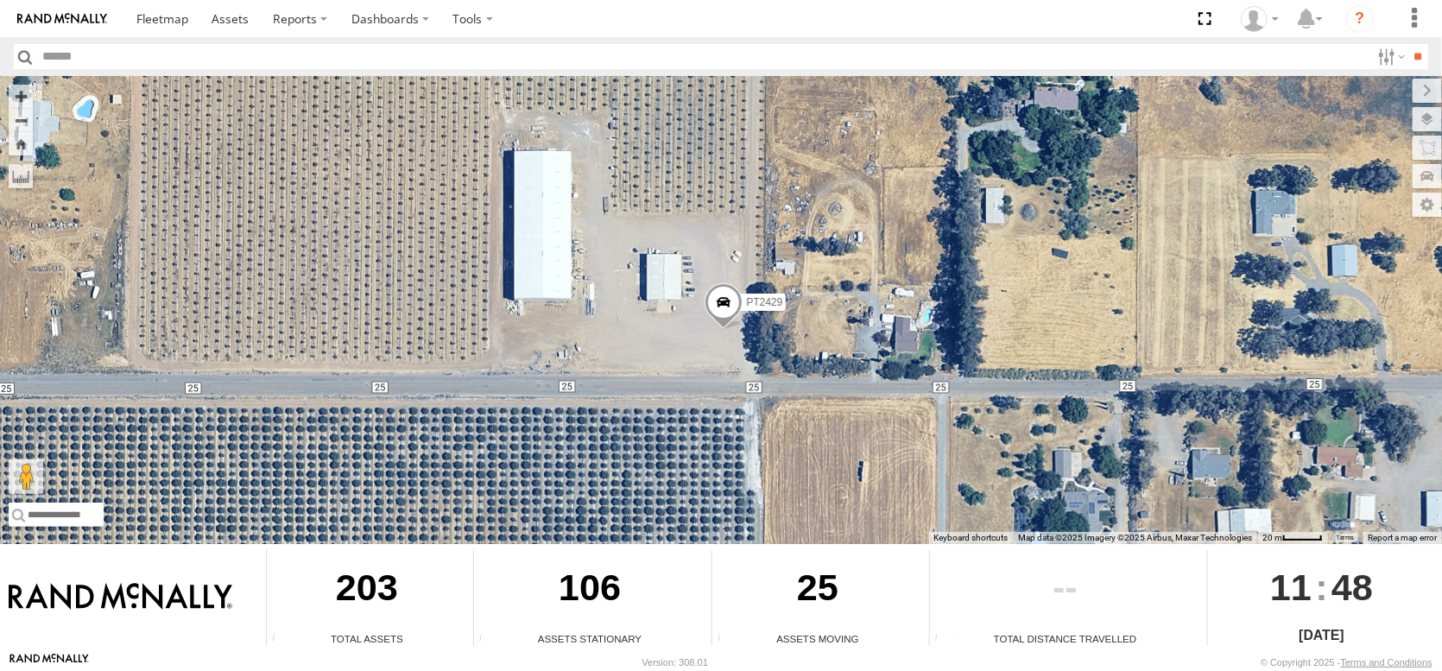
drag, startPoint x: 909, startPoint y: 363, endPoint x: 909, endPoint y: 300, distance: 63.1
click at [909, 300] on div "FRONTLOADER JD344H AL2326 AL2366 AL2381 AL2273 AL2308 PT2439 PT2387 AL2280 AL23…" at bounding box center [721, 310] width 1442 height 468
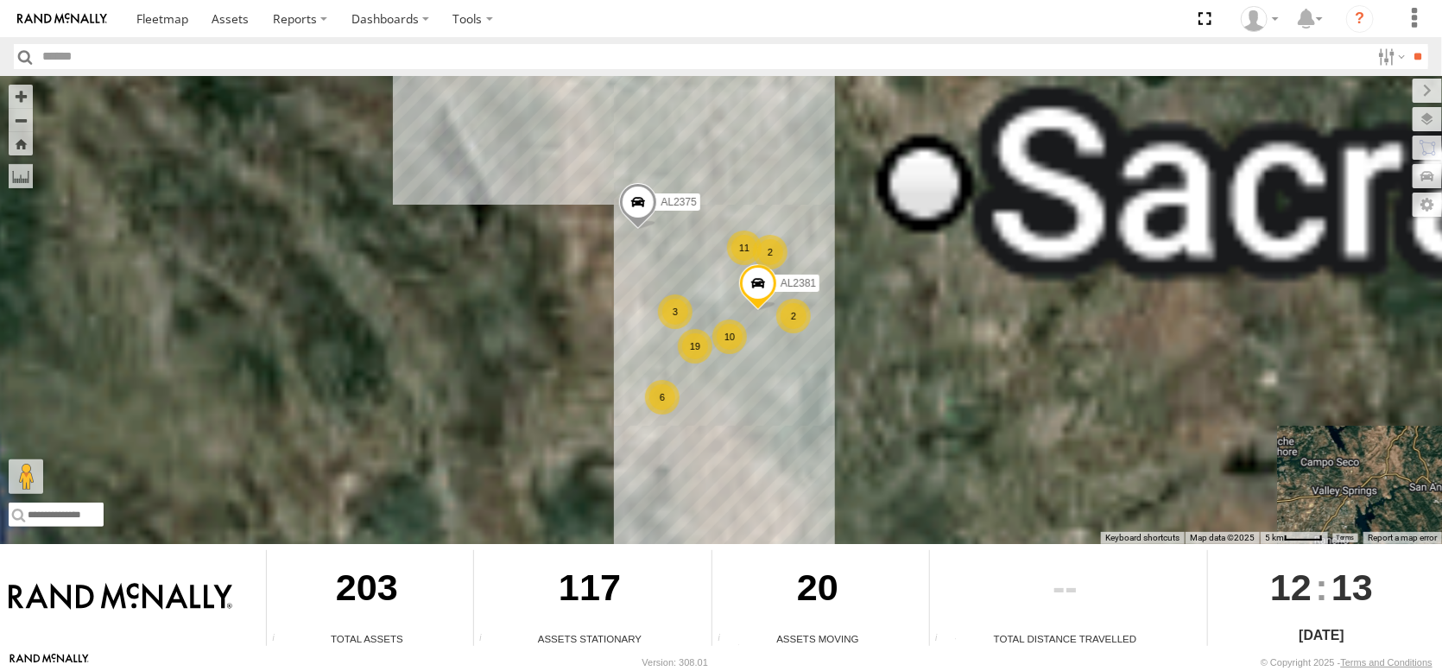
drag, startPoint x: 691, startPoint y: 258, endPoint x: 768, endPoint y: 458, distance: 213.8
click at [769, 459] on div "AL2344 FRONTLOADER JD344H AL2293 AL2119 AL2348 11 19 10 2 6 3 2 AL2381 AL2375" at bounding box center [721, 310] width 1442 height 468
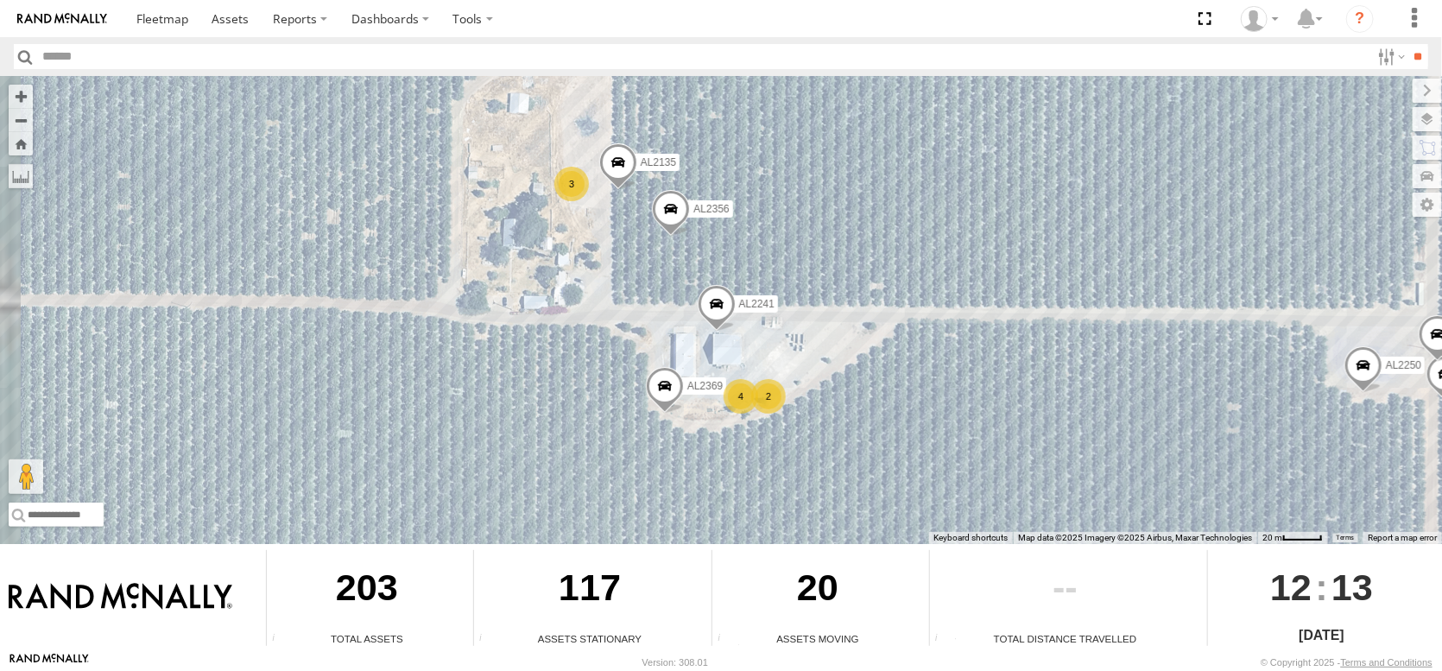
drag, startPoint x: 760, startPoint y: 290, endPoint x: 917, endPoint y: 333, distance: 163.0
click at [917, 333] on div "AL2344 FRONTLOADER JD344H AL2293 AL2119 AL2348 AL2381 AL2370 AL2347 AL2241 AL23…" at bounding box center [721, 310] width 1442 height 468
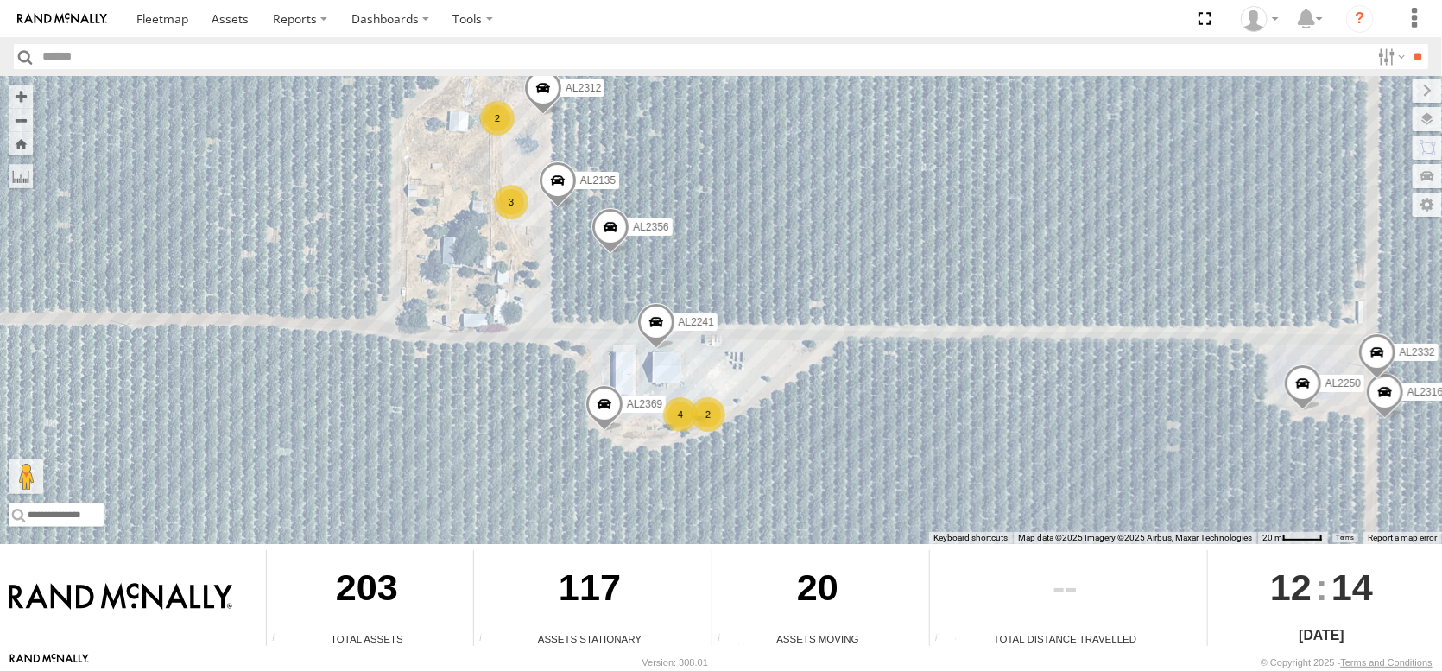
drag, startPoint x: 947, startPoint y: 435, endPoint x: 955, endPoint y: 468, distance: 33.7
click at [955, 468] on div "AL2344 FRONTLOADER JD344H AL2293 AL2119 AL2348 AL2381 AL2370 AL2347 AL2241 AL23…" at bounding box center [721, 310] width 1442 height 468
click at [185, 22] on span at bounding box center [162, 18] width 52 height 16
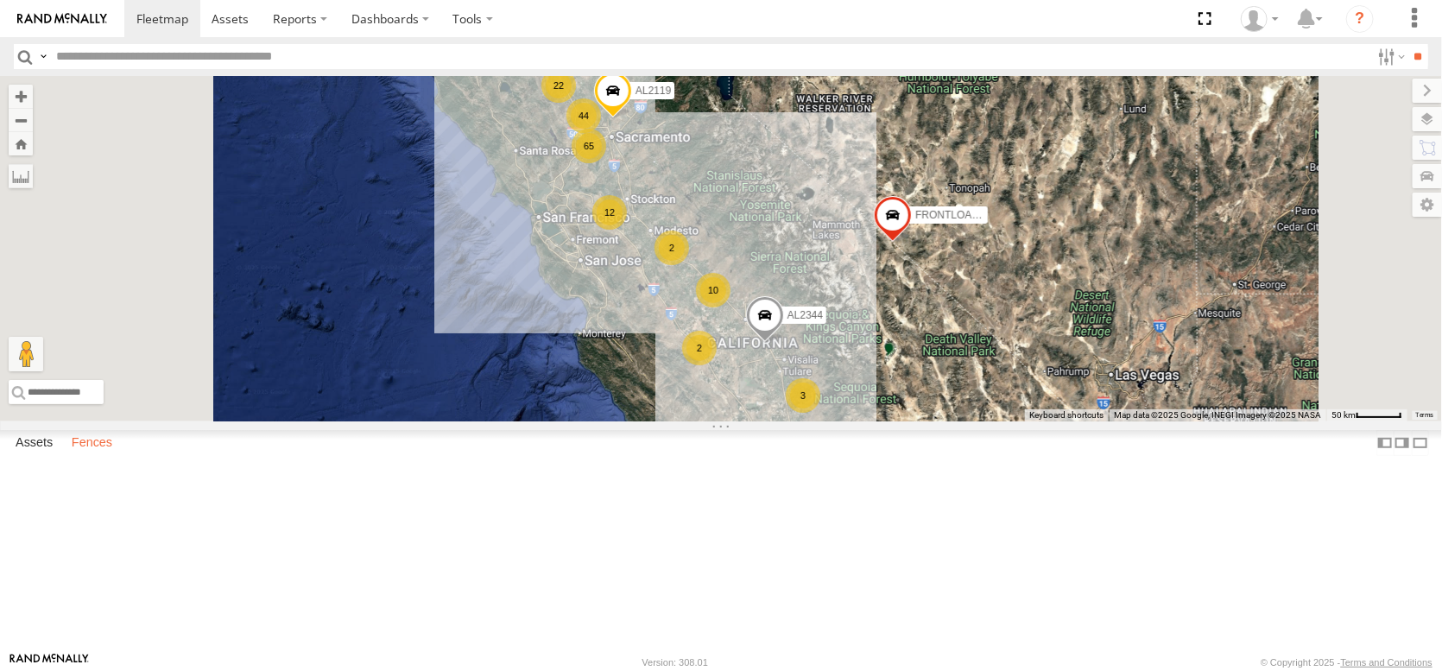
click at [121, 455] on label "Fences" at bounding box center [92, 443] width 58 height 24
click at [111, 455] on label "Fences" at bounding box center [92, 443] width 58 height 24
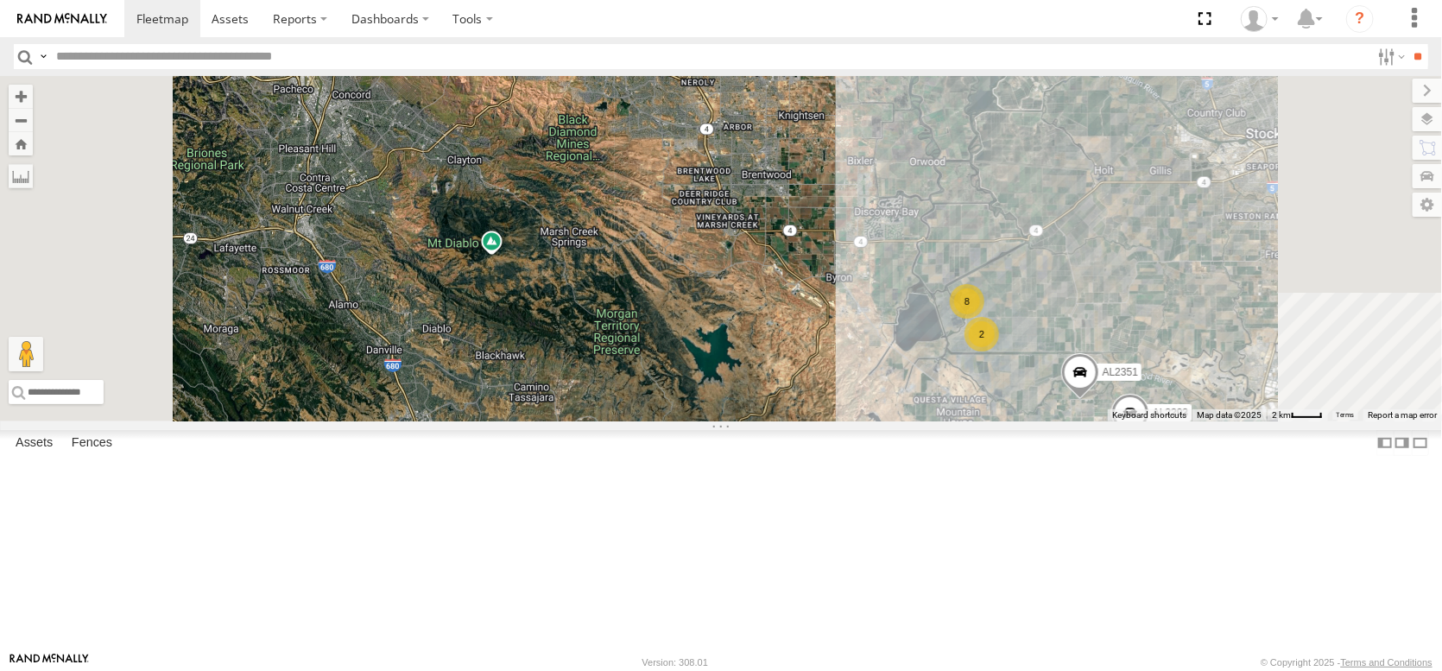
scroll to position [345, 0]
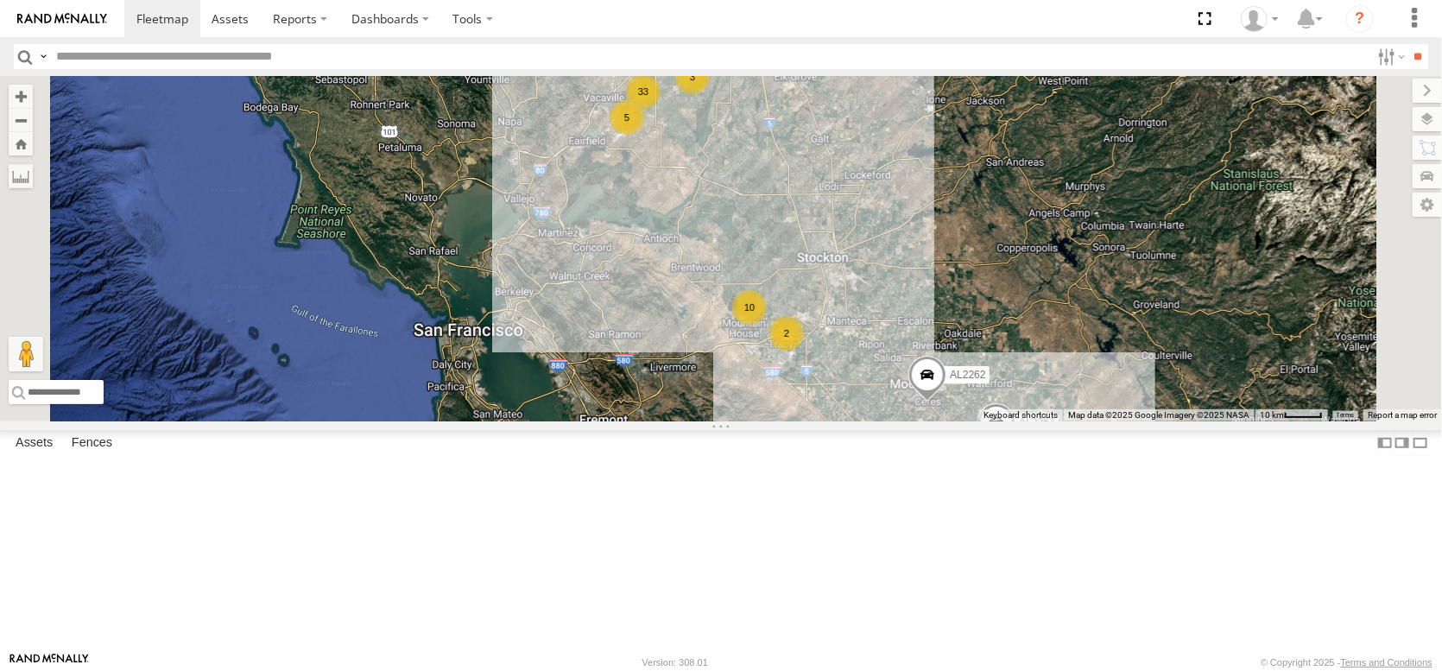
drag, startPoint x: 889, startPoint y: 266, endPoint x: 872, endPoint y: 373, distance: 108.3
click at [875, 374] on div "AL2344 FRONTLOADER JD344H AL2330 AL2119 AL2367 AL2262 AL2348 10 13 10 33 2 3 4 …" at bounding box center [721, 248] width 1442 height 345
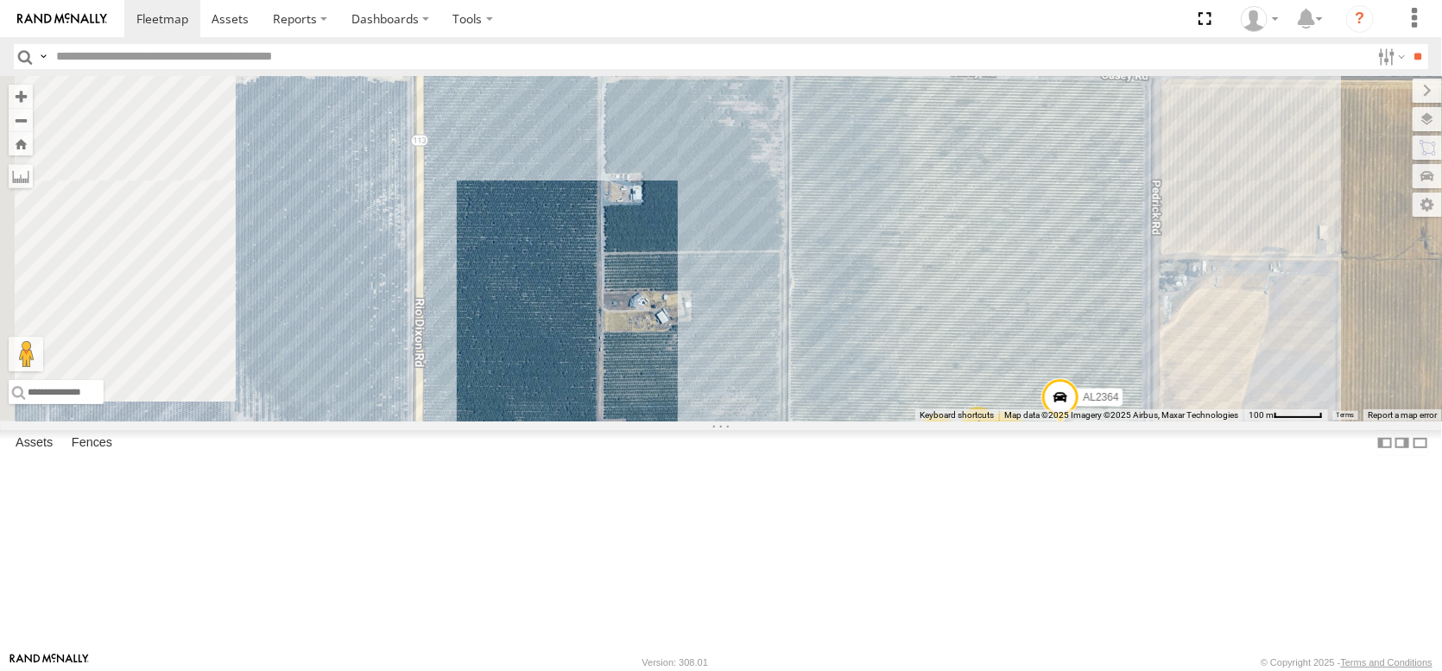
drag, startPoint x: 982, startPoint y: 436, endPoint x: 1194, endPoint y: 448, distance: 212.8
click at [1194, 421] on div "AL2344 FRONTLOADER JD344H AL2330 AL2119 AL2367 AL2262 AL2348 AL2382 AL2381 AL23…" at bounding box center [721, 248] width 1442 height 345
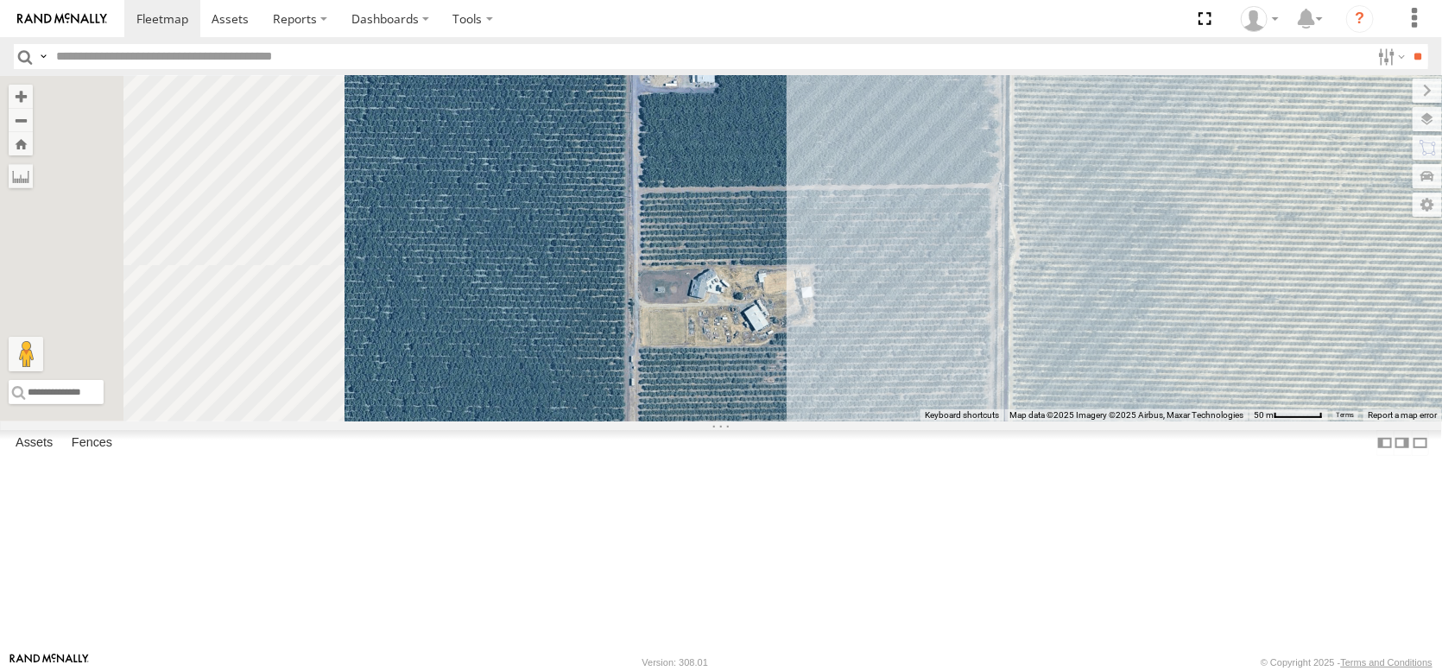
drag, startPoint x: 1151, startPoint y: 441, endPoint x: 1388, endPoint y: 462, distance: 237.6
click at [1424, 421] on div "AL2344 FRONTLOADER JD344H AL2330 AL2119 AL2367 AL2262 AL2348 AL2382 AL2381 AL23…" at bounding box center [721, 248] width 1442 height 345
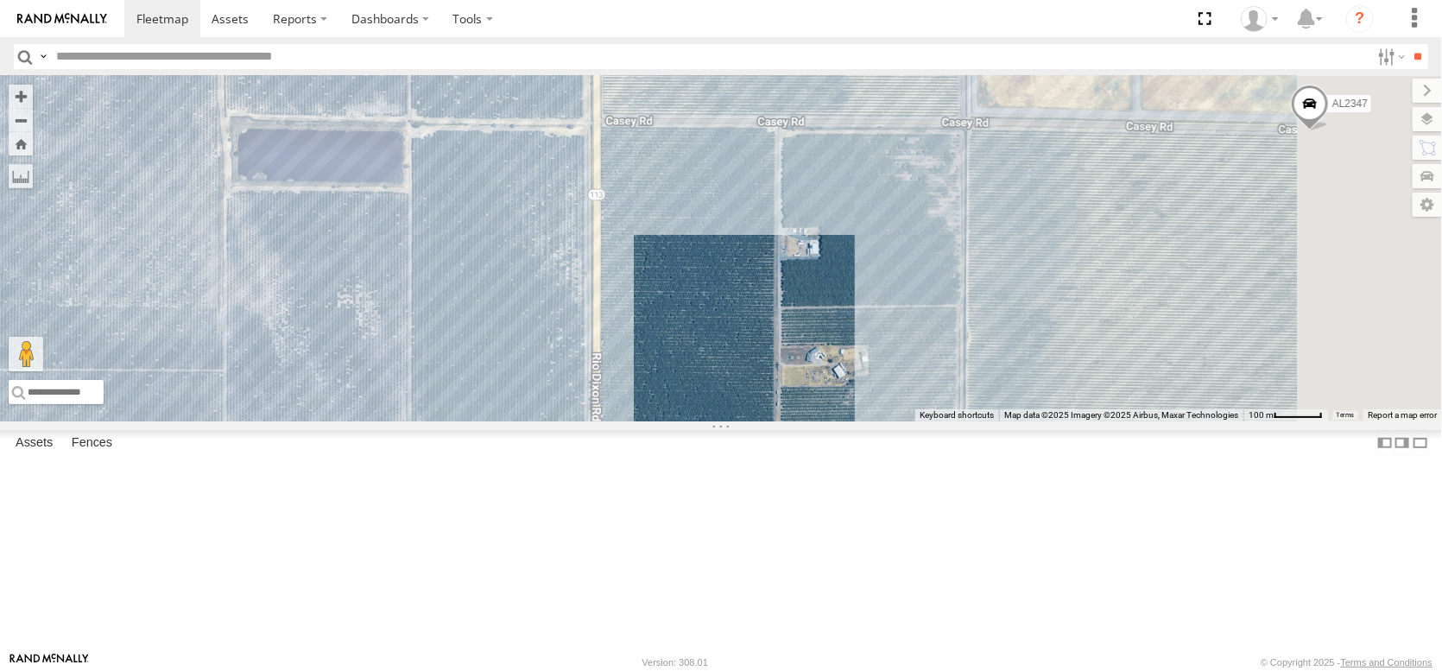
drag, startPoint x: 1231, startPoint y: 436, endPoint x: 1089, endPoint y: 466, distance: 144.8
click at [1093, 421] on div "AL2344 FRONTLOADER JD344H AL2330 AL2119 AL2367 AL2262 AL2348 AL2382 AL2381 AL23…" at bounding box center [721, 248] width 1442 height 345
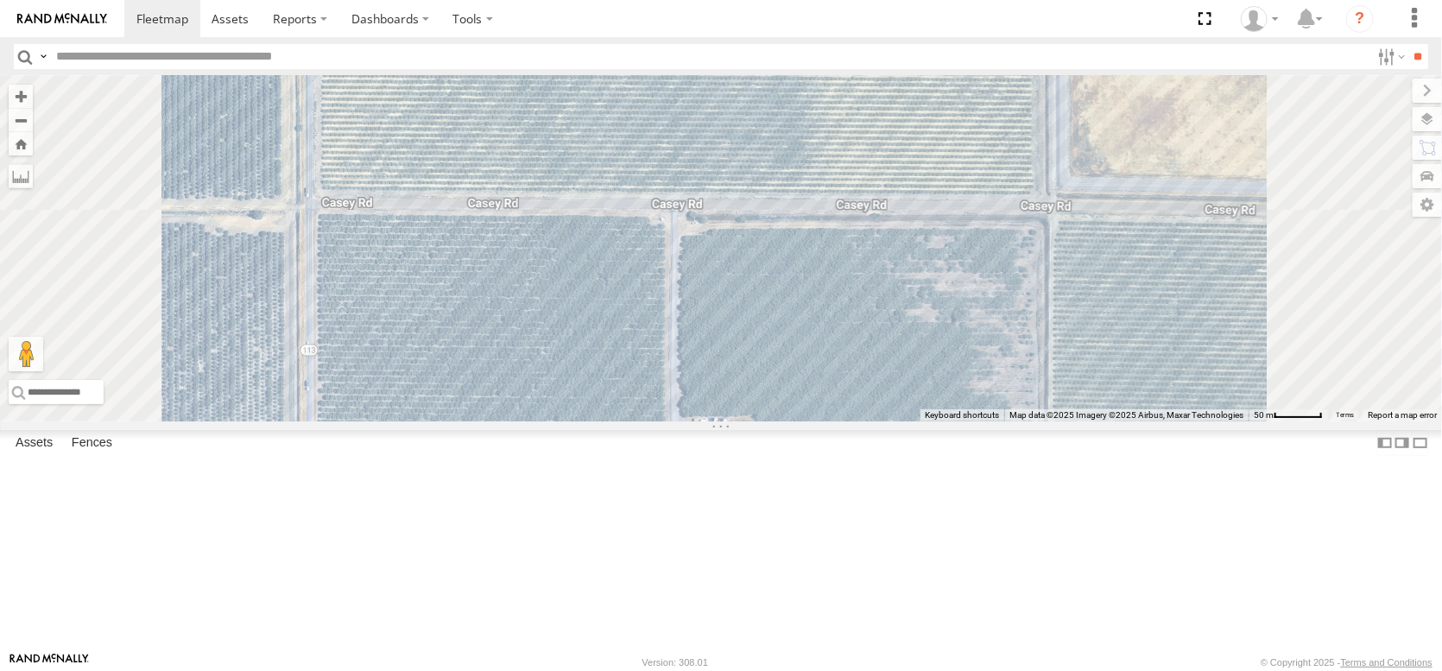
drag, startPoint x: 1071, startPoint y: 364, endPoint x: 1110, endPoint y: 579, distance: 217.7
click at [1110, 421] on div "AL2344 FRONTLOADER JD344H AL2330 AL2119 AL2367 AL2262 AL2348 AL2382 AL2381 AL23…" at bounding box center [721, 248] width 1442 height 345
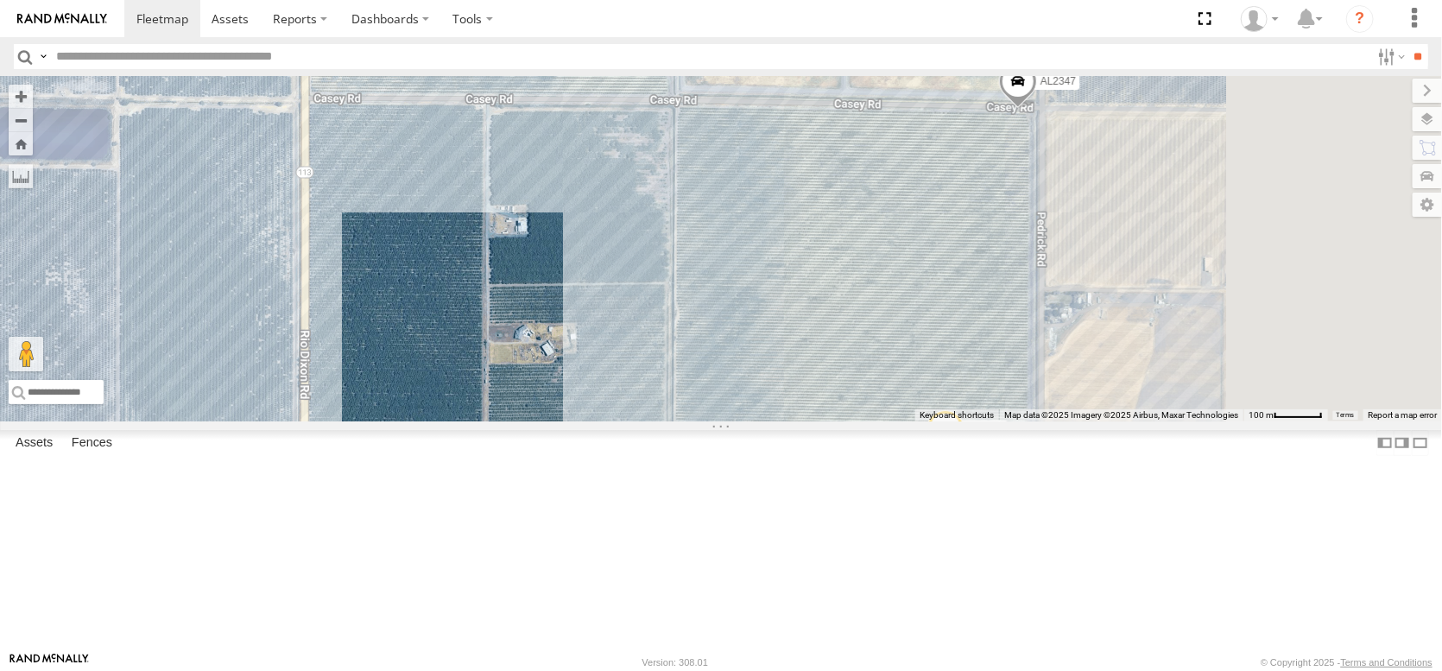
drag, startPoint x: 1018, startPoint y: 416, endPoint x: 765, endPoint y: 264, distance: 295.2
click at [765, 264] on div "AL2344 FRONTLOADER JD344H AL2330 AL2119 AL2367 AL2262 AL2348 AL2382 AL2381 AL23…" at bounding box center [721, 248] width 1442 height 345
click at [1037, 109] on span at bounding box center [1018, 85] width 38 height 47
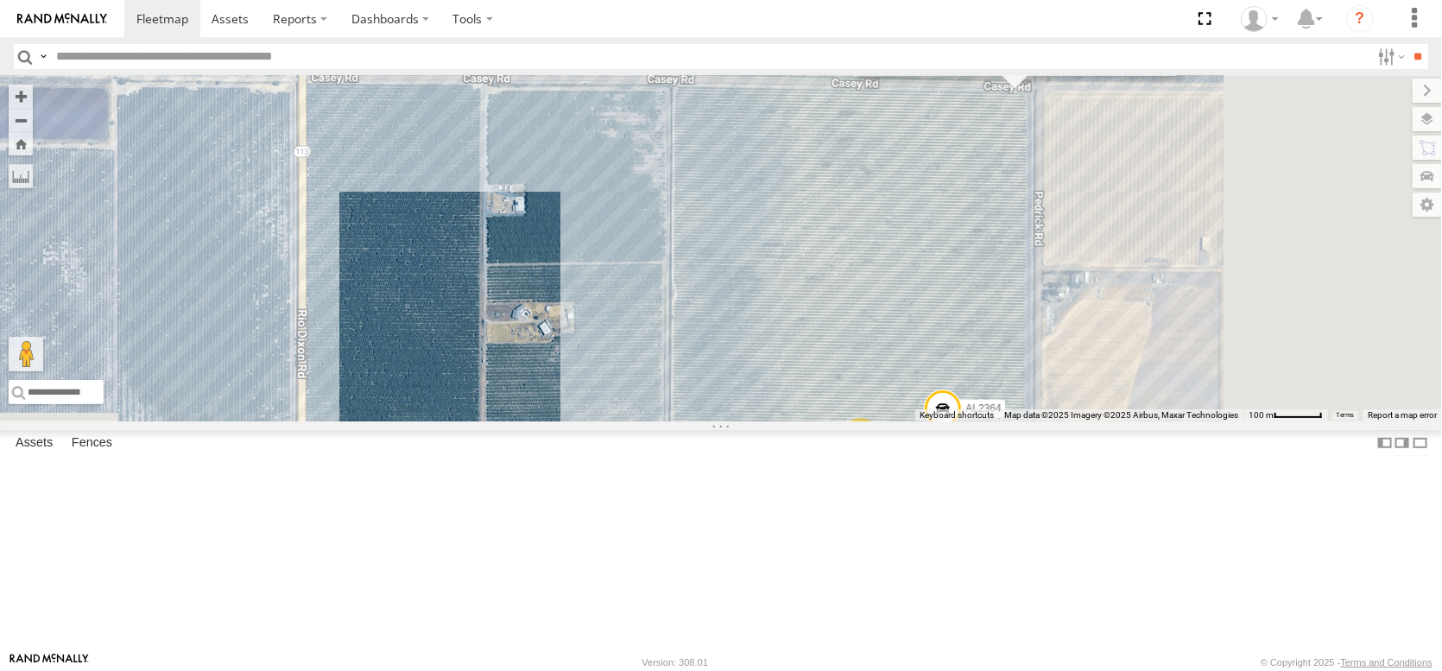
drag, startPoint x: 1104, startPoint y: 503, endPoint x: 1071, endPoint y: 358, distance: 148.8
click at [1071, 361] on div "AL2344 FRONTLOADER JD344H AL2330 AL2119 AL2367 AL2262 AL2348 AL2382 AL2381 AL23…" at bounding box center [721, 248] width 1442 height 345
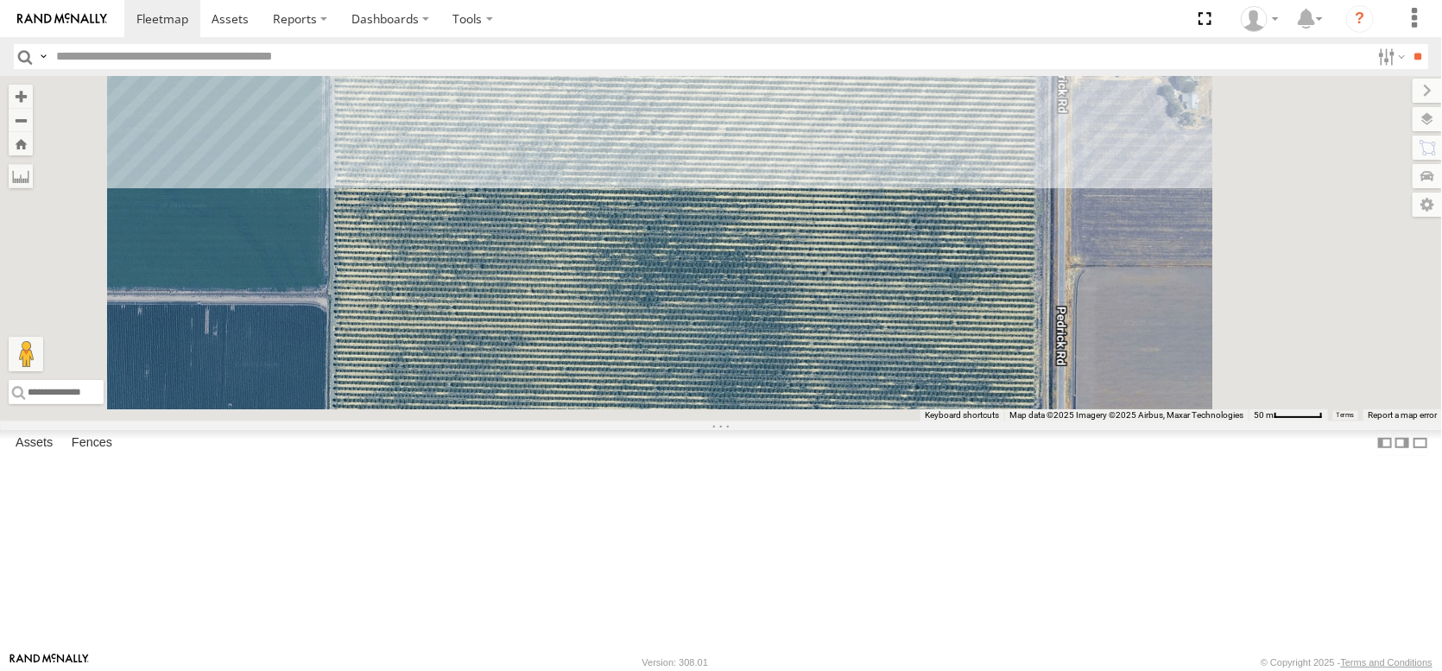
drag, startPoint x: 1109, startPoint y: 542, endPoint x: 1035, endPoint y: 256, distance: 295.4
click at [1035, 256] on div "AL2344 FRONTLOADER JD344H AL2330 AL2119 AL2367 AL2262 AL2348 AL2382 AL2381 AL23…" at bounding box center [721, 248] width 1442 height 345
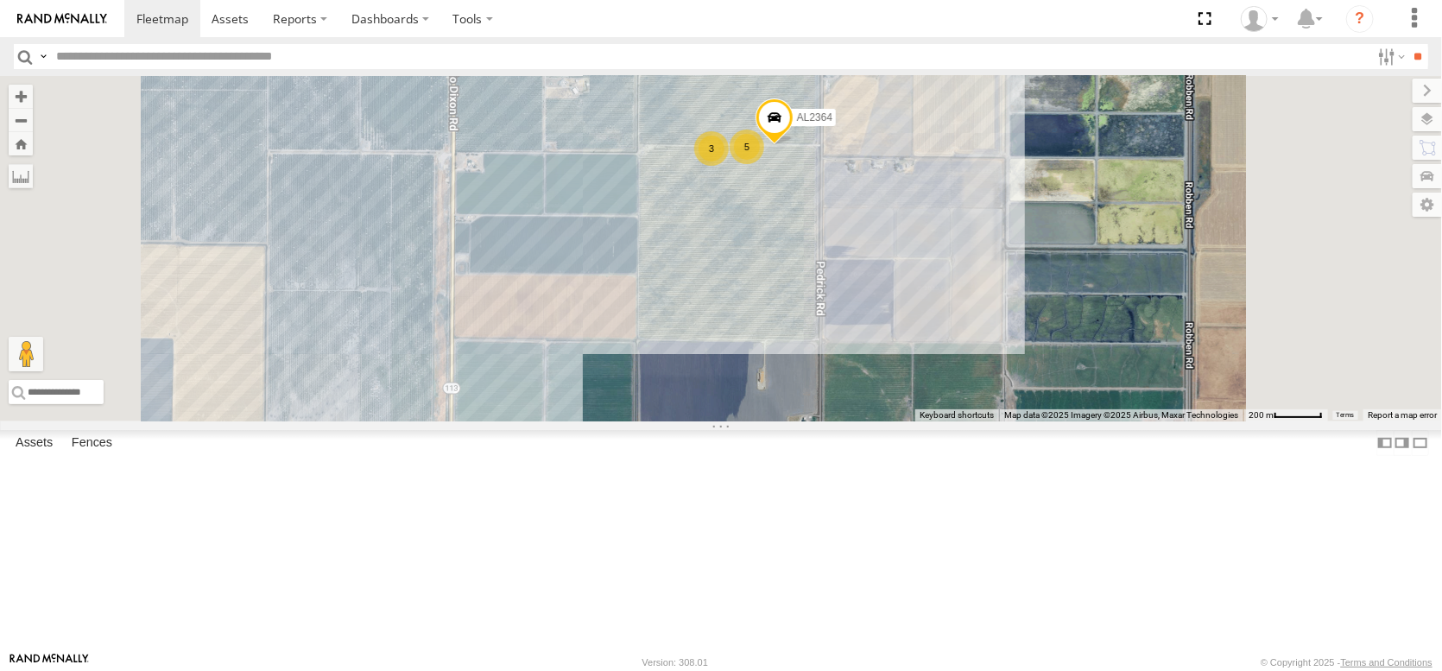
drag, startPoint x: 1005, startPoint y: 448, endPoint x: 968, endPoint y: 372, distance: 84.6
click at [968, 372] on div "AL2344 FRONTLOADER JD344H AL2330 AL2119 AL2367 AL2262 AL2348 AL2382 AL2381 AL23…" at bounding box center [721, 248] width 1442 height 345
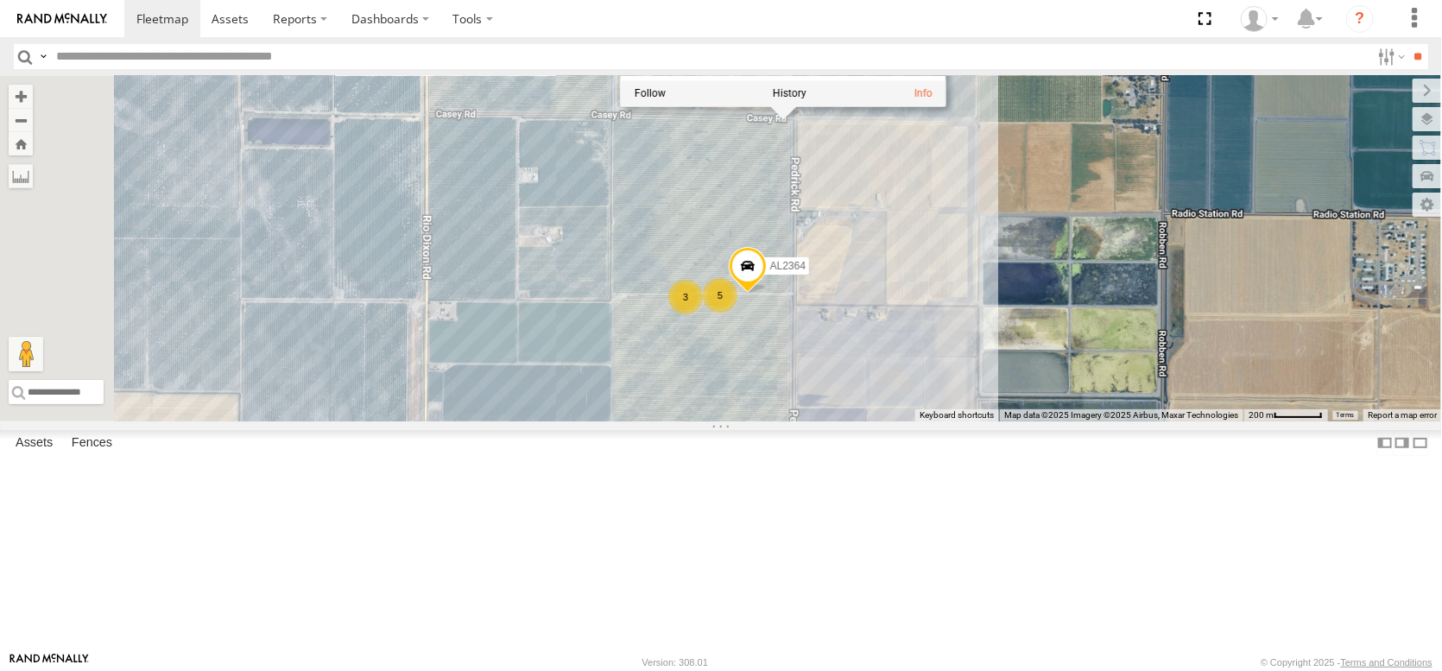
drag, startPoint x: 947, startPoint y: 402, endPoint x: 903, endPoint y: 536, distance: 141.8
click at [908, 421] on div "AL2344 FRONTLOADER JD344H AL2330 AL2119 AL2367 AL2262 AL2348 AL2382 AL2381 AL23…" at bounding box center [721, 248] width 1442 height 345
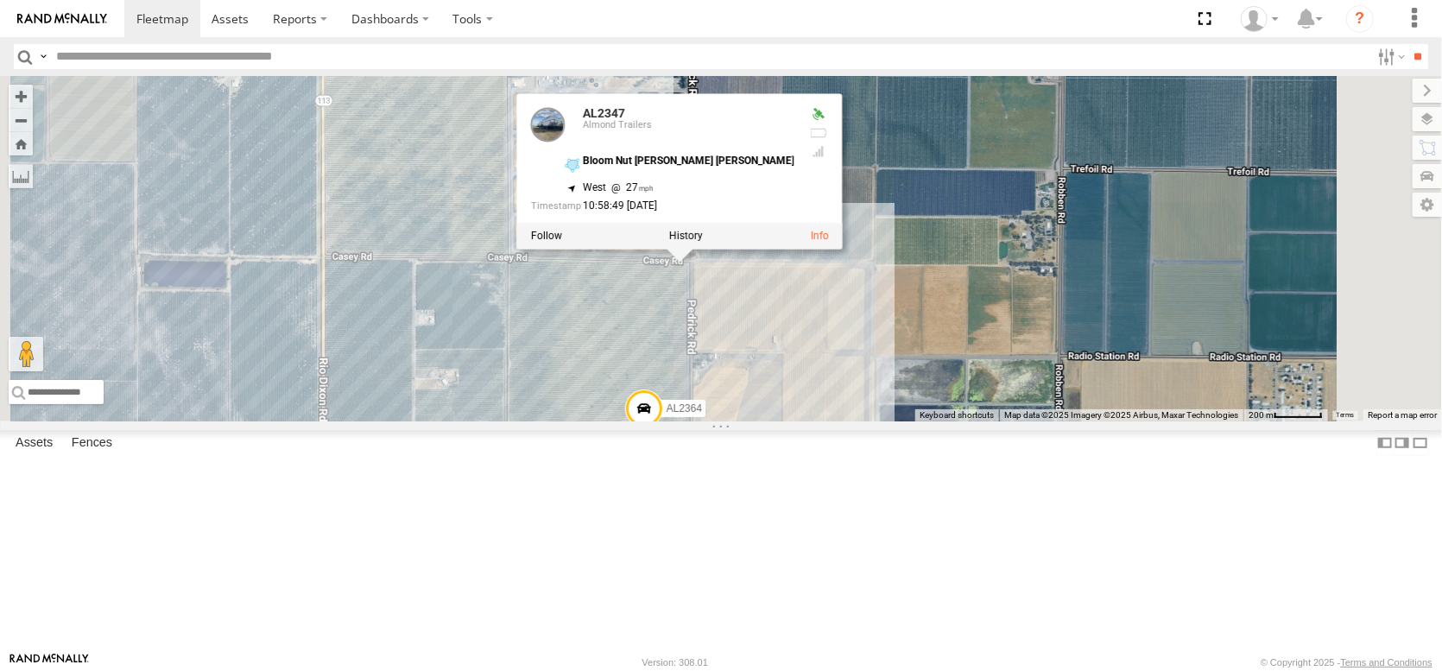
drag, startPoint x: 863, startPoint y: 453, endPoint x: 813, endPoint y: 645, distance: 198.2
click at [813, 421] on div "AL2344 FRONTLOADER JD344H AL2330 AL2119 AL2367 AL2262 AL2348 AL2382 AL2381 AL23…" at bounding box center [721, 248] width 1442 height 345
click at [852, 421] on div "AL2344 FRONTLOADER JD344H AL2330 AL2119 AL2367 AL2262 AL2348 AL2382 AL2381 AL23…" at bounding box center [721, 248] width 1442 height 345
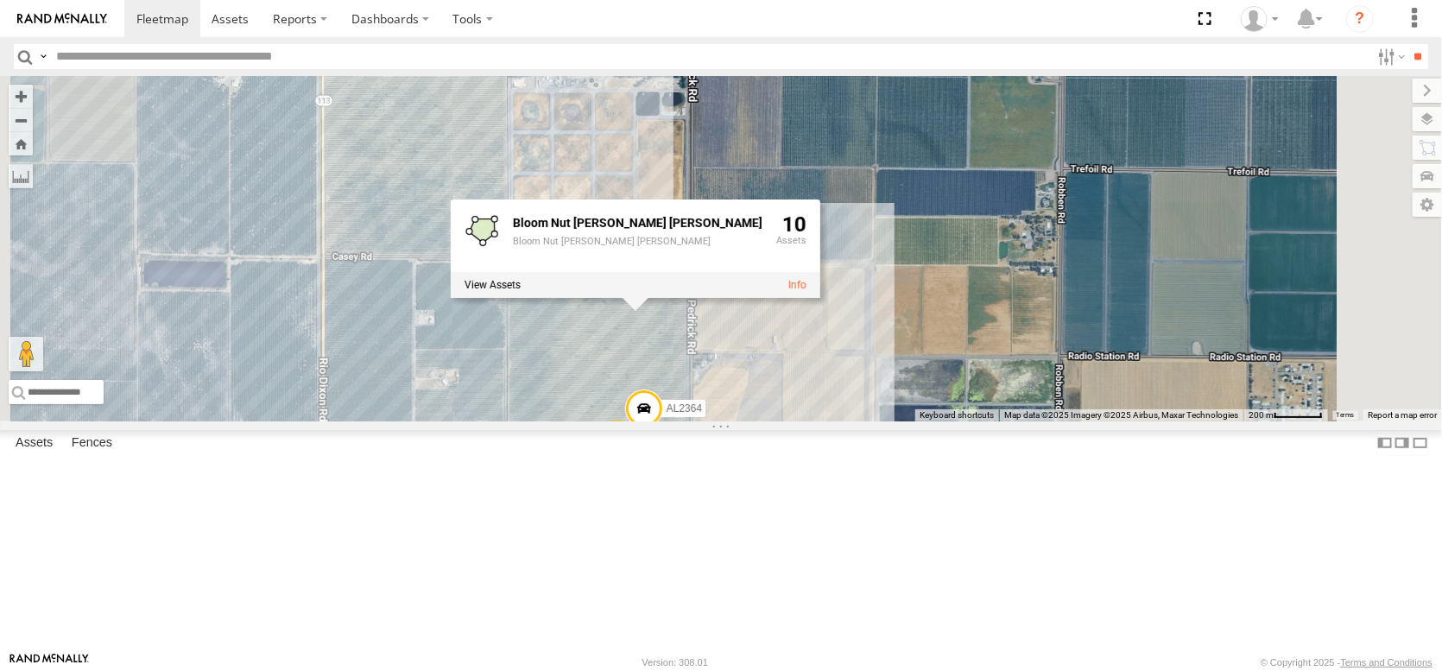
click at [839, 421] on div "AL2344 FRONTLOADER JD344H AL2330 AL2119 AL2367 AL2262 AL2348 AL2382 AL2381 AL23…" at bounding box center [721, 248] width 1442 height 345
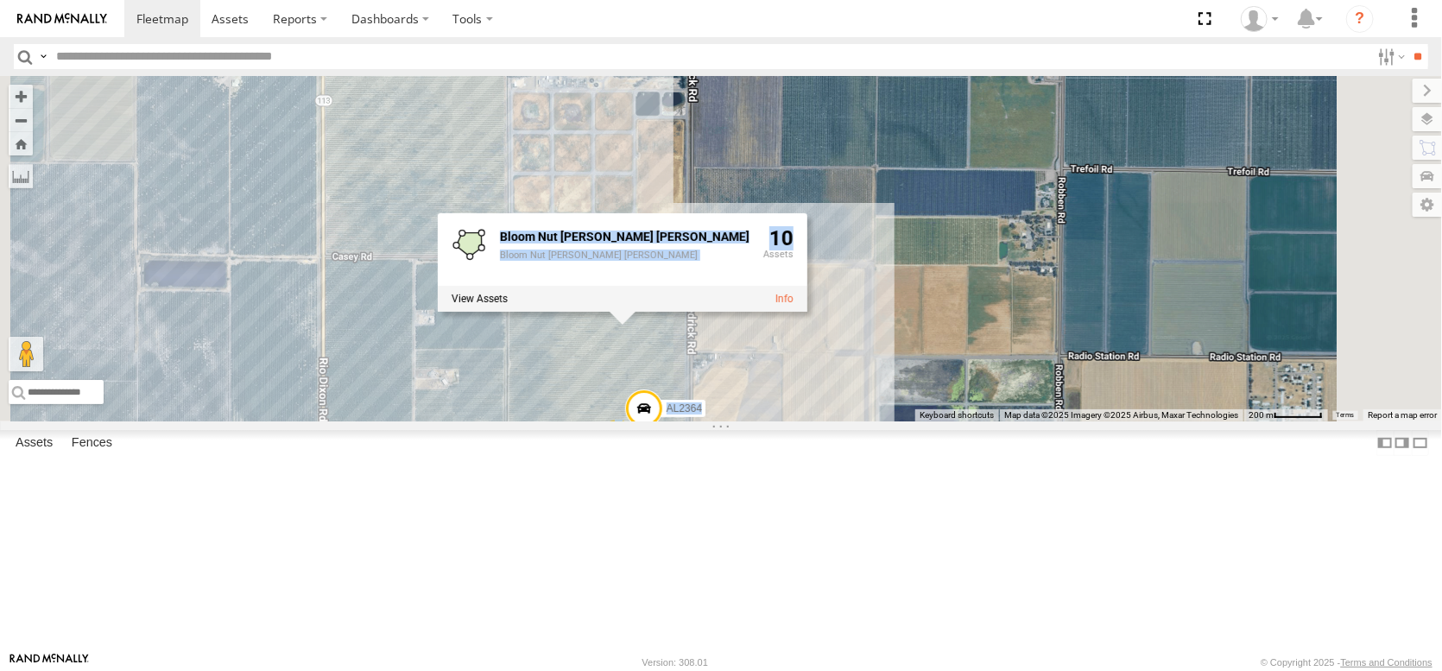
drag, startPoint x: 839, startPoint y: 396, endPoint x: 839, endPoint y: 276, distance: 120.1
click at [840, 264] on div "AL2344 FRONTLOADER JD344H AL2330 AL2119 AL2367 AL2262 AL2348 AL2382 AL2381 AL23…" at bounding box center [721, 248] width 1442 height 345
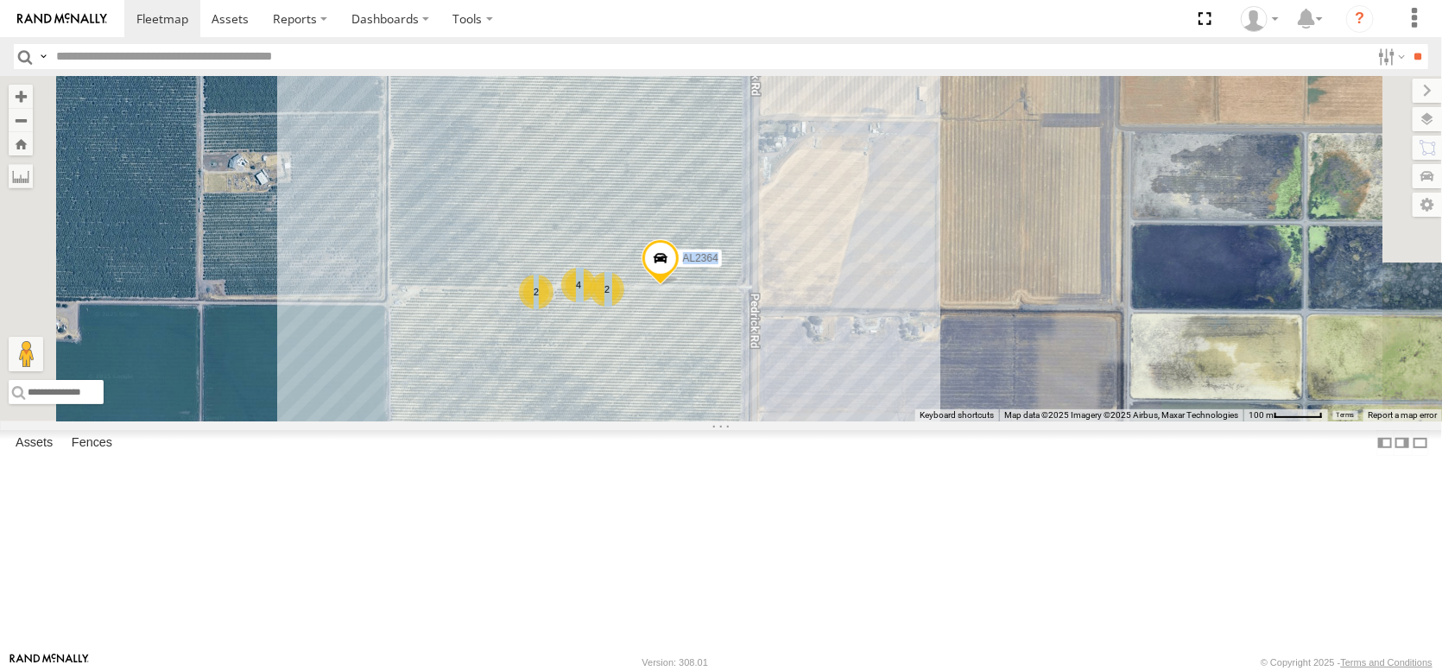
click at [767, 421] on div "AL2344 FRONTLOADER JD344H AL2330 AL2119 AL2367 AL2262 AL2348 AL2382 AL2381 AL23…" at bounding box center [721, 248] width 1442 height 345
click at [767, 282] on div "AL2344 FRONTLOADER JD344H AL2330 AL2119 AL2367 AL2262 AL2348 AL2382 AL2381 AL23…" at bounding box center [721, 248] width 1442 height 345
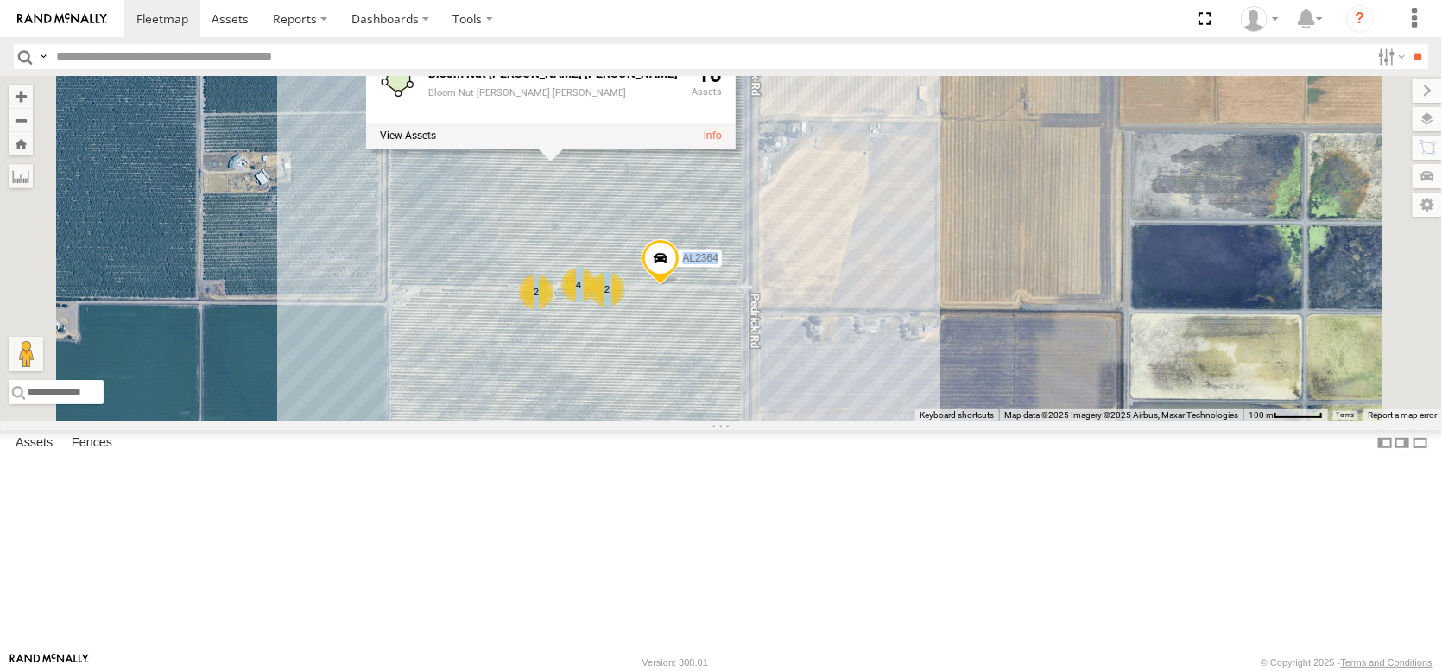
click at [777, 315] on div "AL2344 FRONTLOADER JD344H AL2330 AL2119 AL2367 AL2262 AL2348 AL2382 AL2381 AL23…" at bounding box center [721, 248] width 1442 height 345
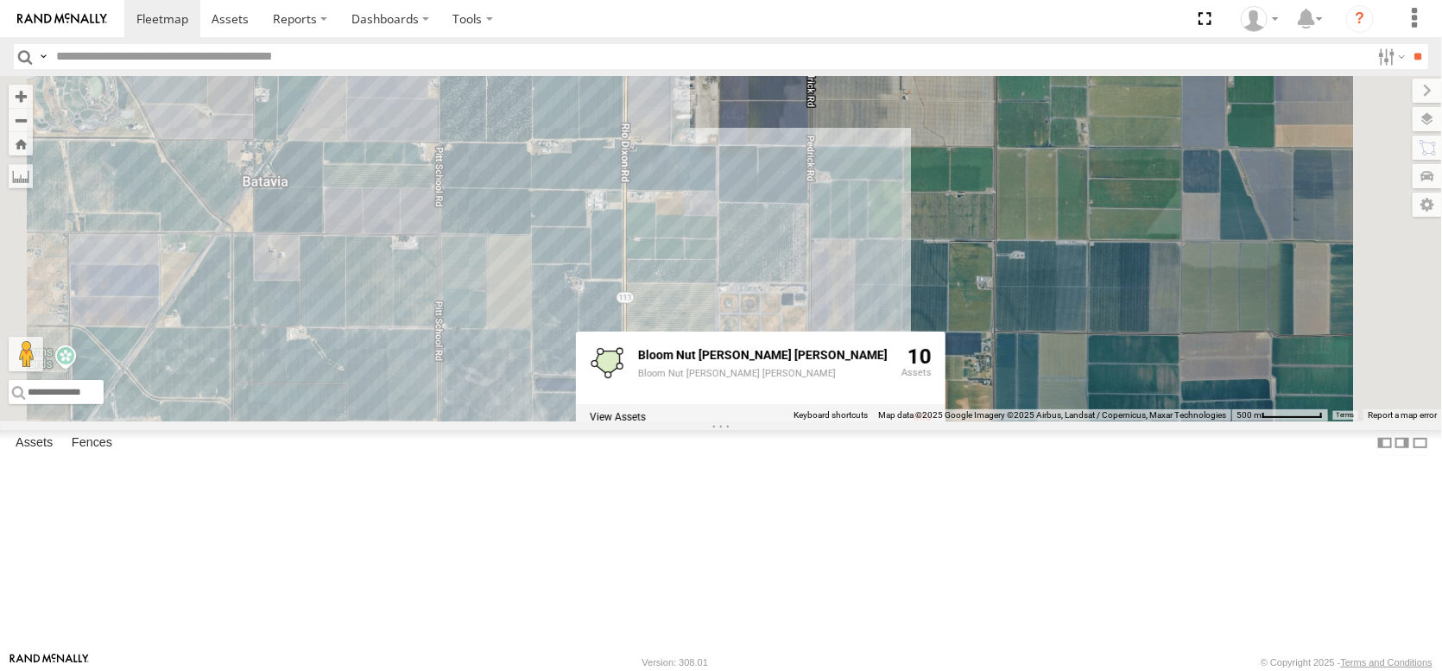
drag, startPoint x: 1021, startPoint y: 380, endPoint x: 992, endPoint y: 598, distance: 219.5
click at [789, 484] on div "9" at bounding box center [772, 466] width 35 height 35
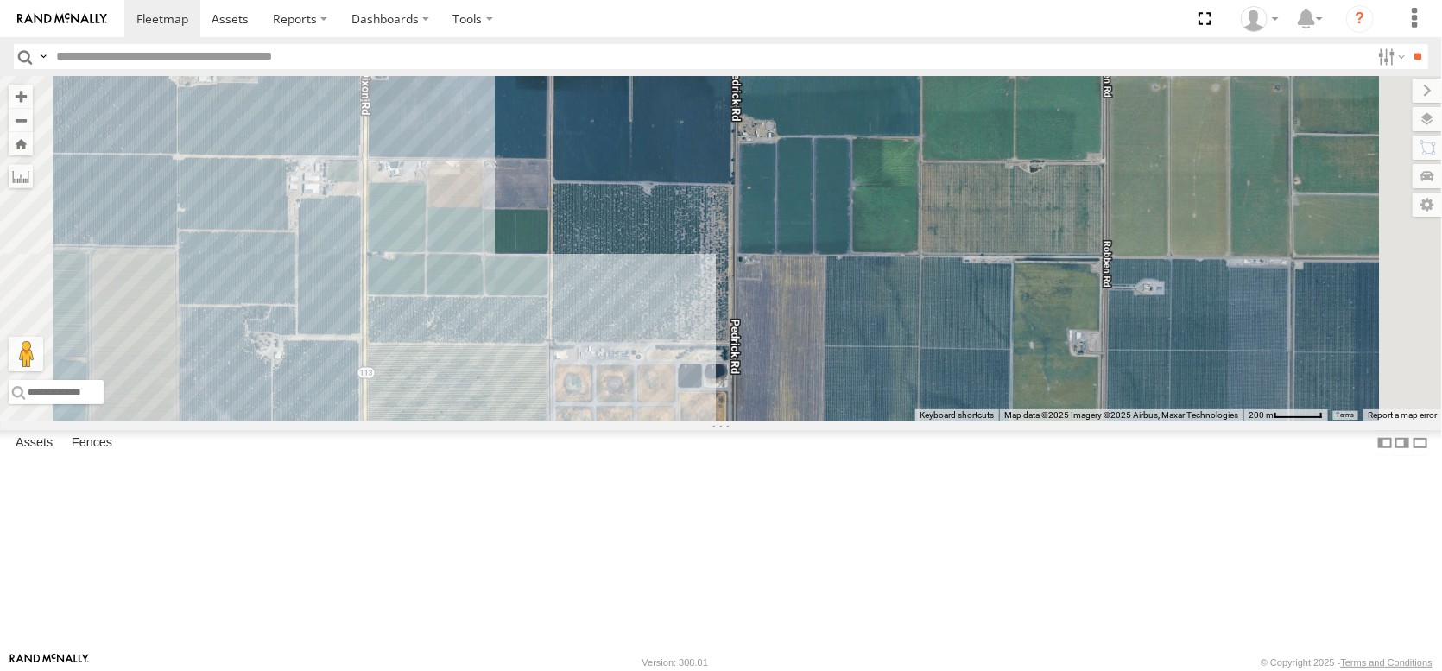
drag, startPoint x: 959, startPoint y: 345, endPoint x: 909, endPoint y: 491, distance: 154.0
click at [920, 421] on div "AL2344 FRONTLOADER JD344H AL2330 AL2119 AL2367 AL2262 AL2348 AL2382 AL2381 AL23…" at bounding box center [721, 248] width 1442 height 345
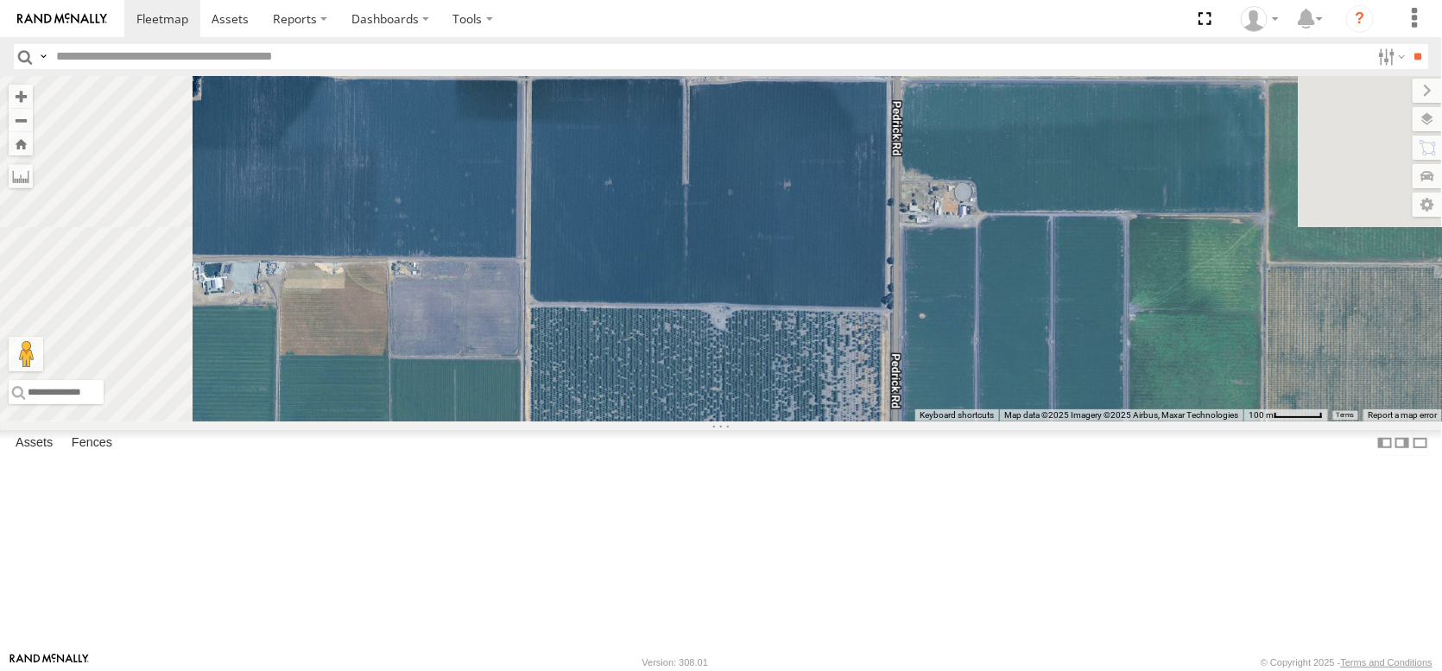
drag, startPoint x: 827, startPoint y: 333, endPoint x: 923, endPoint y: 603, distance: 287.1
click at [926, 421] on div "AL2344 FRONTLOADER JD344H AL2330 AL2119 AL2367 AL2262 AL2348 AL2382 AL2381 AL23…" at bounding box center [721, 248] width 1442 height 345
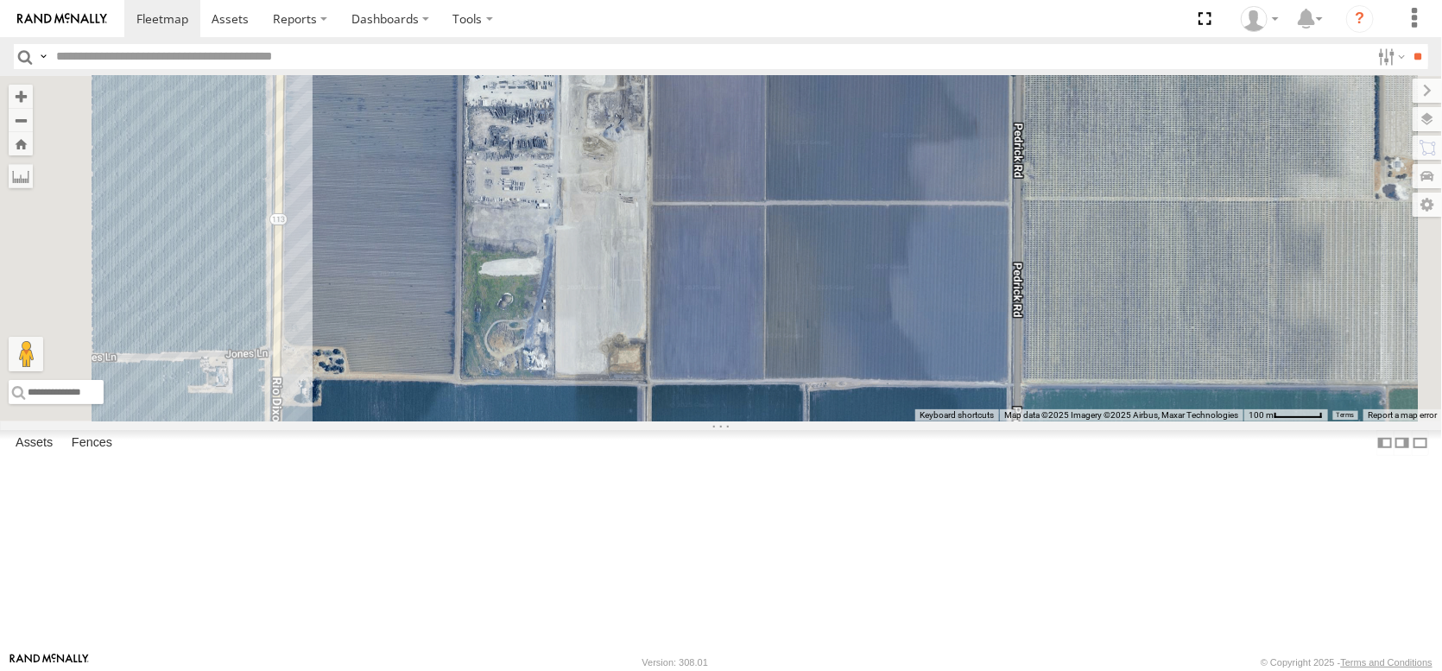
drag, startPoint x: 760, startPoint y: 289, endPoint x: 765, endPoint y: 318, distance: 29.0
click at [765, 318] on div "AL2344 FRONTLOADER JD344H AL2330 AL2119 AL2367 AL2262 AL2348 AL2382 AL2381 AL23…" at bounding box center [721, 248] width 1442 height 345
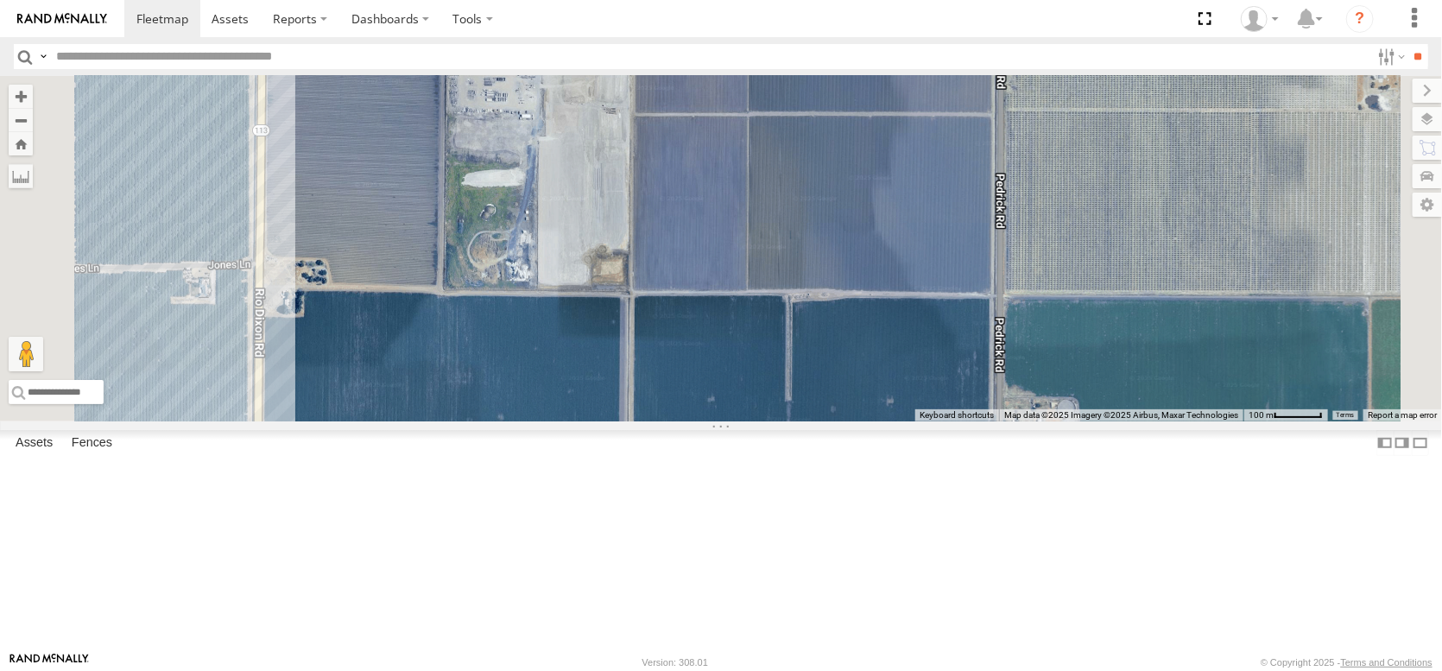
drag, startPoint x: 782, startPoint y: 341, endPoint x: 764, endPoint y: 244, distance: 98.4
click at [764, 245] on div "AL2344 FRONTLOADER JD344H AL2330 AL2119 AL2367 AL2262 AL2348 AL2382 AL2381 AL23…" at bounding box center [721, 248] width 1442 height 345
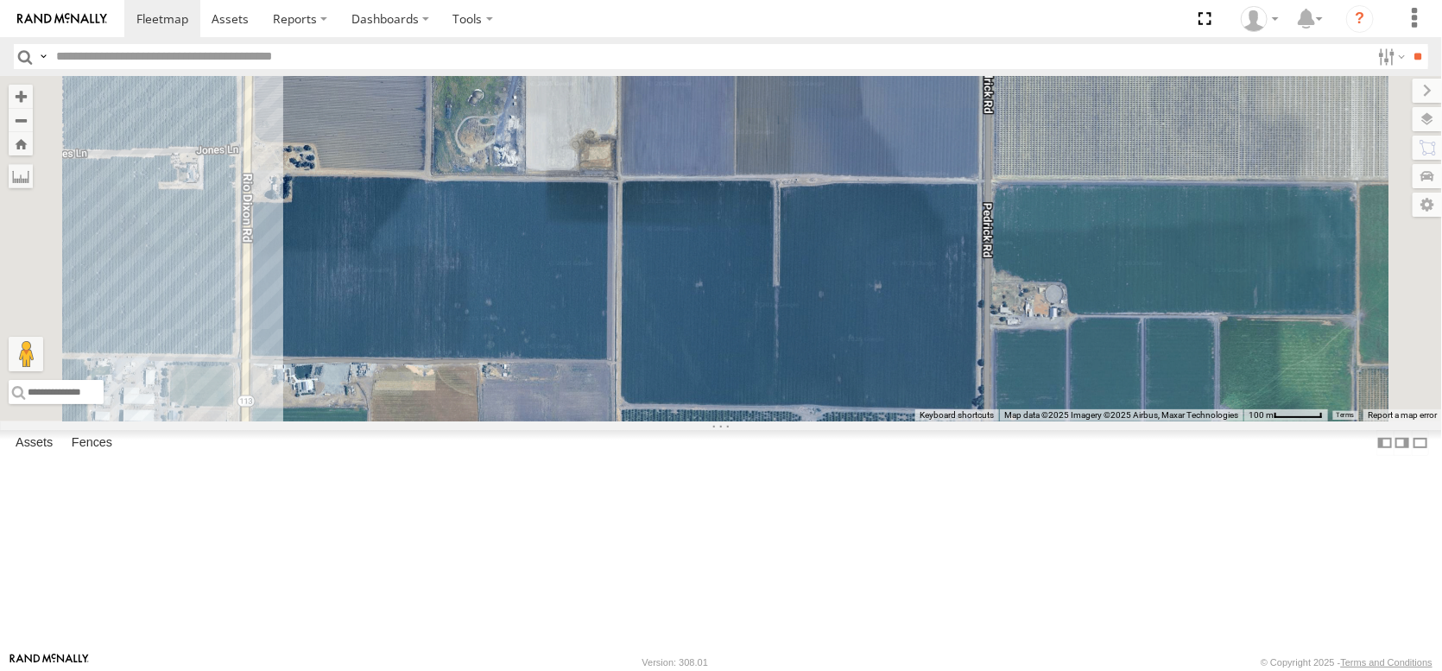
drag, startPoint x: 905, startPoint y: 370, endPoint x: 892, endPoint y: 260, distance: 110.5
click at [892, 260] on div "AL2344 FRONTLOADER JD344H AL2330 AL2119 AL2367 AL2262 AL2348 AL2382 AL2381 AL23…" at bounding box center [721, 248] width 1442 height 345
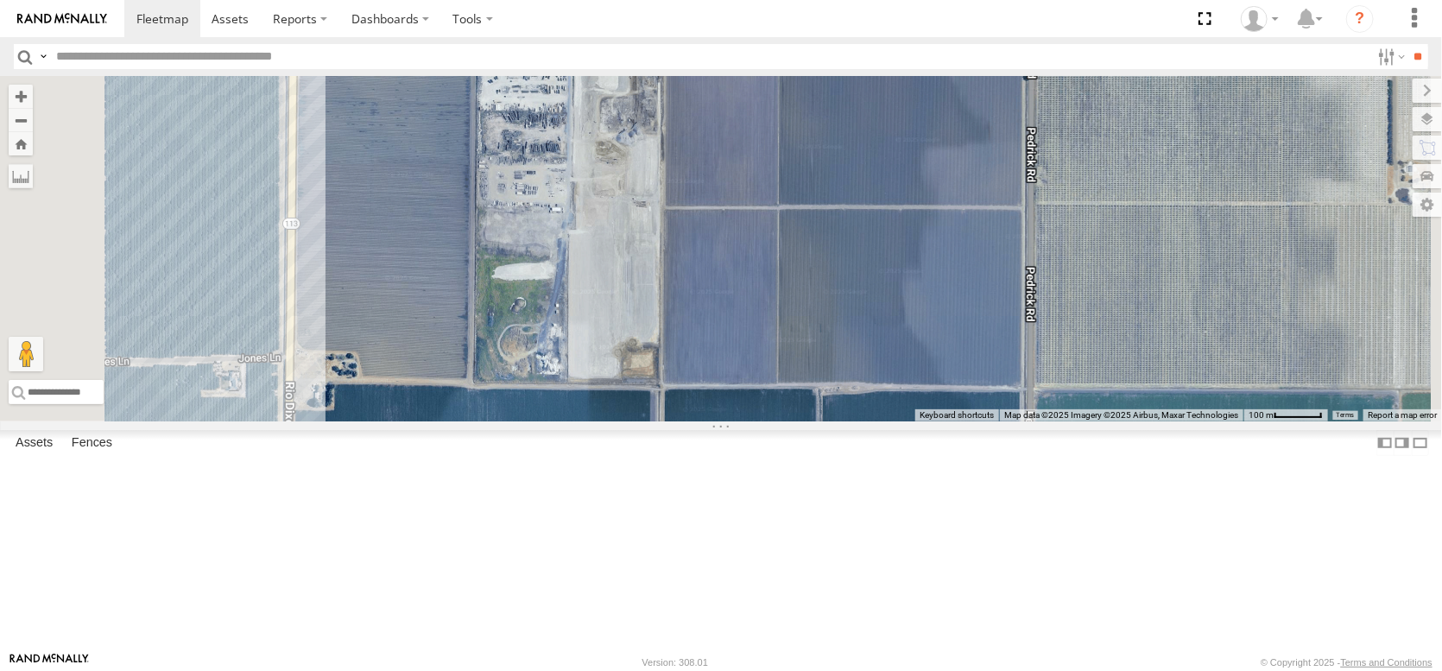
drag, startPoint x: 935, startPoint y: 369, endPoint x: 977, endPoint y: 585, distance: 219.9
click at [977, 421] on div "AL2344 FRONTLOADER JD344H AL2330 AL2119 AL2367 AL2262 AL2348 AL2382 AL2381 AL23…" at bounding box center [721, 248] width 1442 height 345
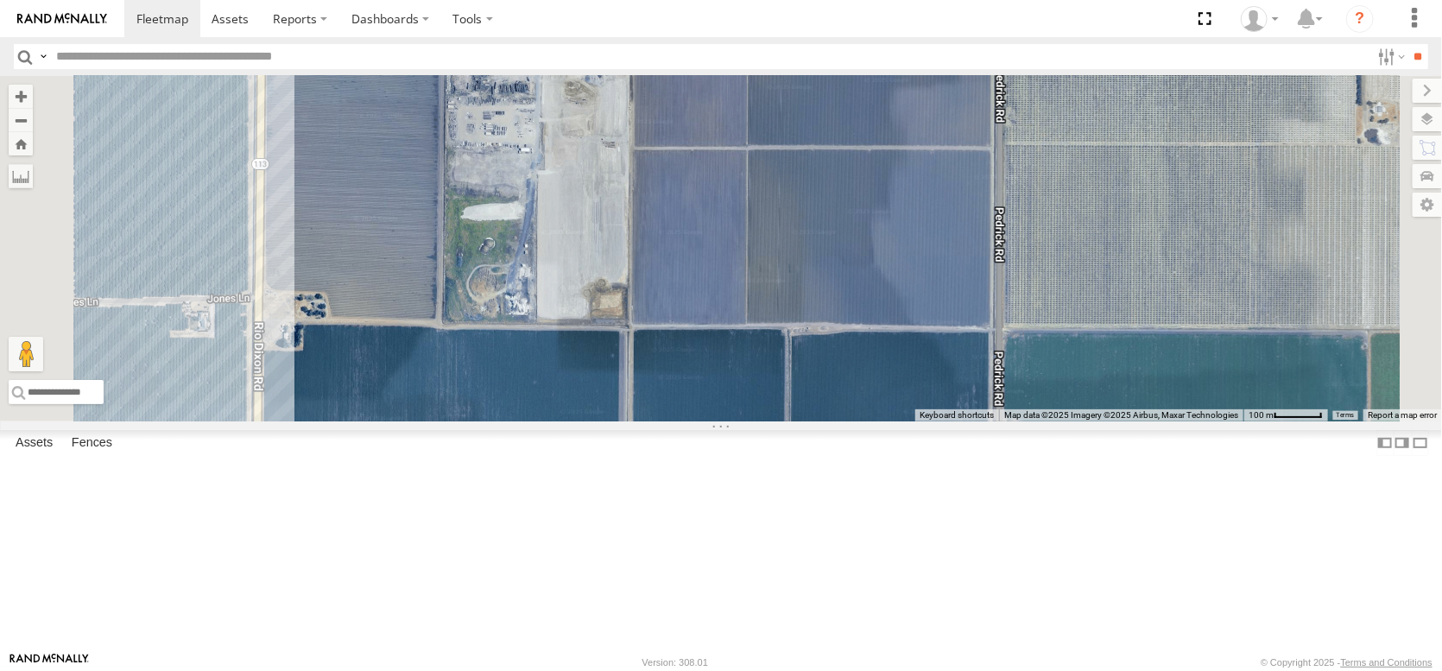
drag, startPoint x: 781, startPoint y: 330, endPoint x: 755, endPoint y: 257, distance: 77.0
click at [755, 257] on div "AL2344 FRONTLOADER JD344H AL2330 AL2119 AL2367 AL2262 AL2348 AL2382 AL2381 AL23…" at bounding box center [721, 248] width 1442 height 345
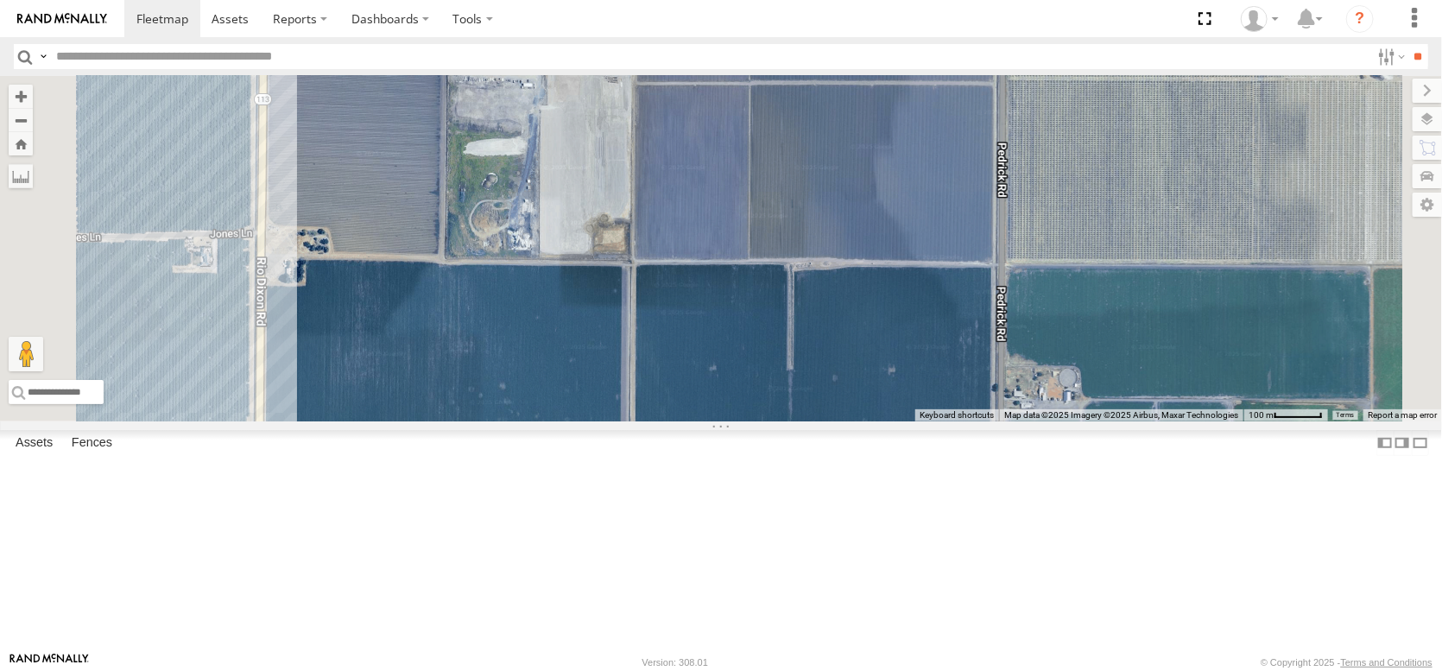
drag, startPoint x: 811, startPoint y: 345, endPoint x: 814, endPoint y: 269, distance: 75.2
click at [814, 269] on div "AL2344 FRONTLOADER JD344H AL2330 AL2119 AL2367 AL2262 AL2348 AL2382 AL2381 AL23…" at bounding box center [721, 248] width 1442 height 345
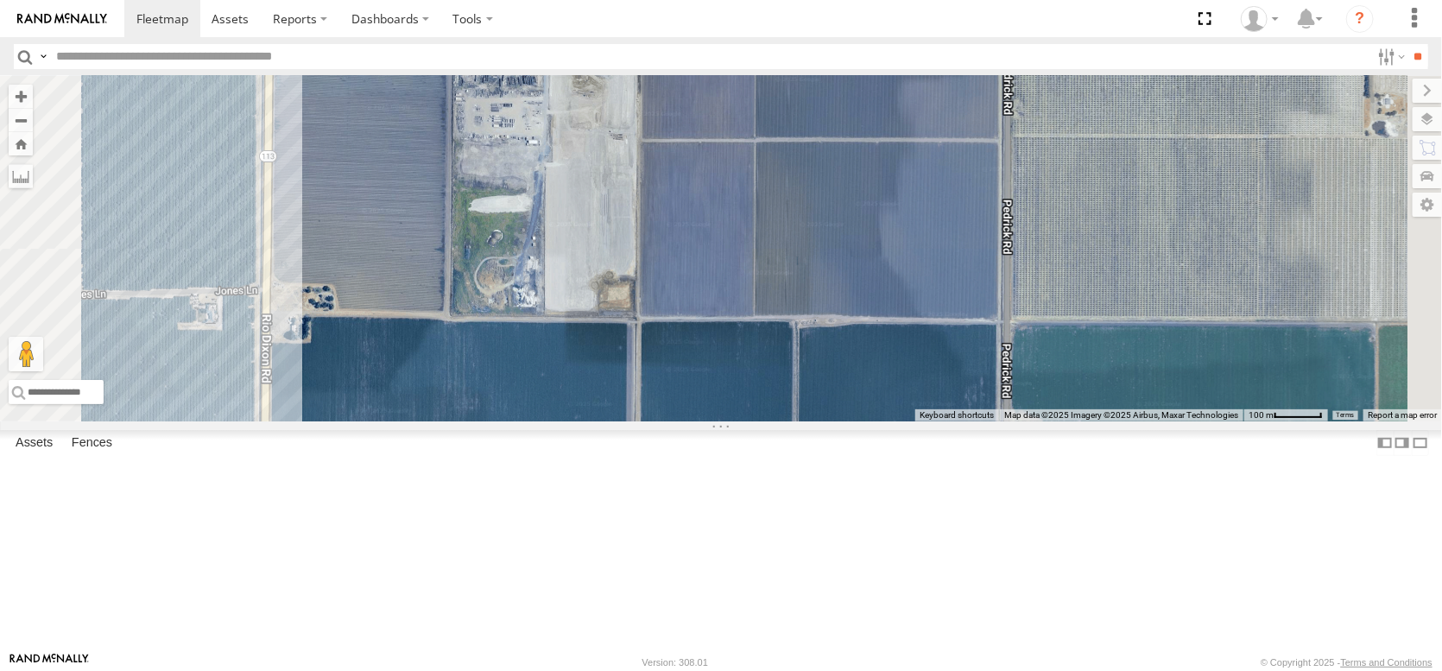
drag, startPoint x: 812, startPoint y: 281, endPoint x: 830, endPoint y: 382, distance: 102.7
click at [833, 381] on div "AL2344 FRONTLOADER JD344H AL2330 AL2119 AL2367 AL2262 AL2348 AL2382 AL2381 AL23…" at bounding box center [721, 248] width 1442 height 345
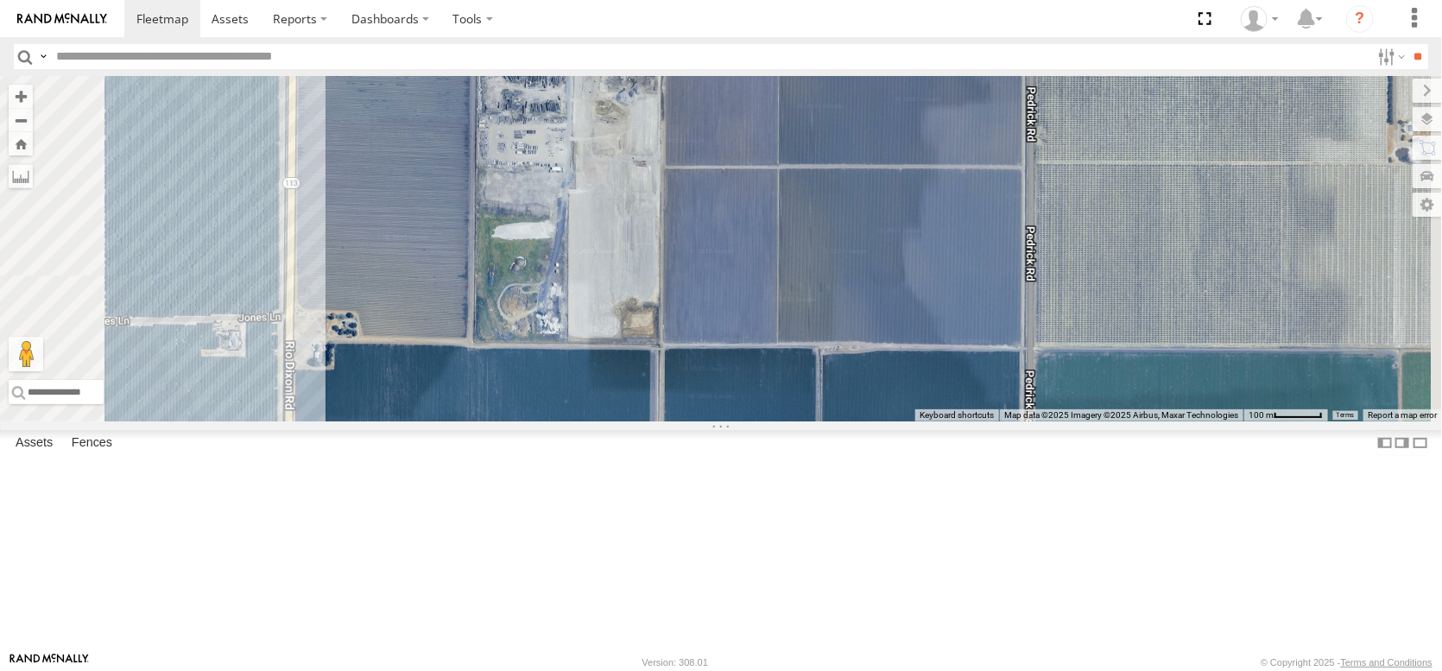
drag, startPoint x: 882, startPoint y: 384, endPoint x: 888, endPoint y: 358, distance: 26.6
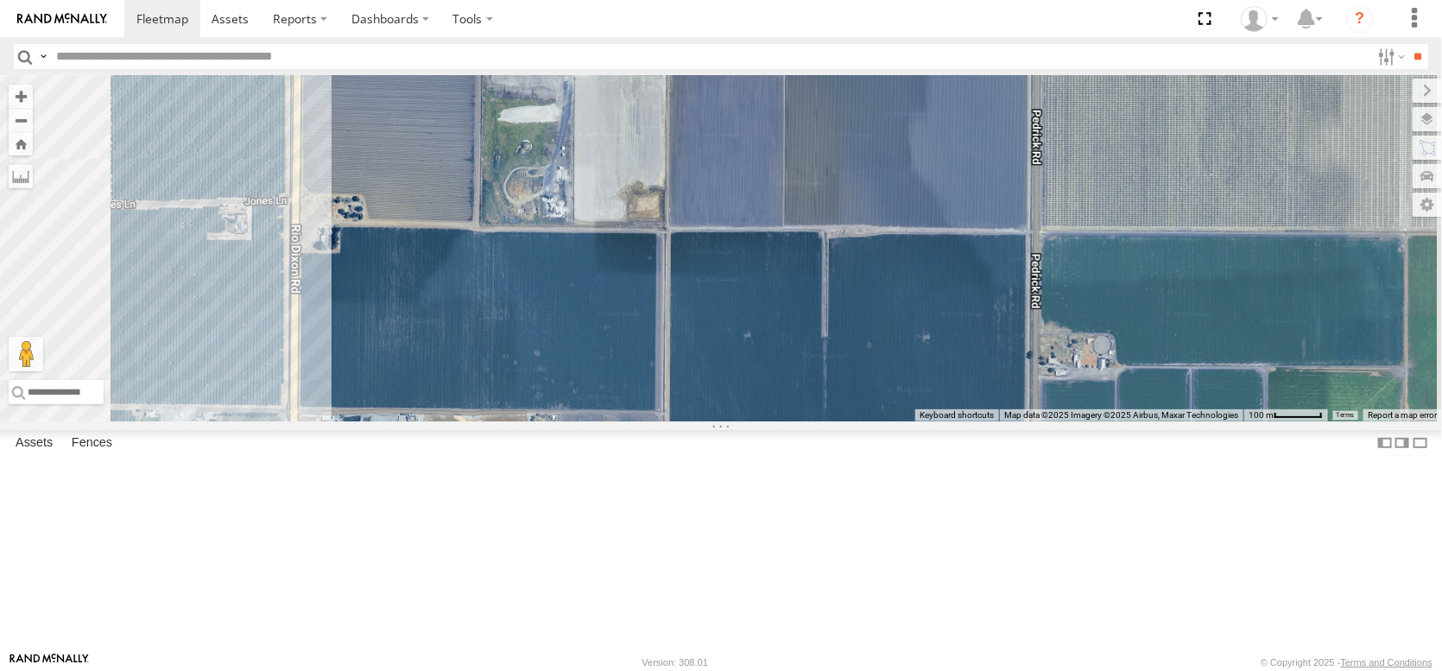
drag, startPoint x: 883, startPoint y: 378, endPoint x: 888, endPoint y: 323, distance: 55.5
click at [888, 323] on div "AL2344 FRONTLOADER JD344H AL2330 AL2119 AL2367 AL2262 AL2348 AL2382 AL2381 AL23…" at bounding box center [721, 248] width 1442 height 345
